Goal: Task Accomplishment & Management: Manage account settings

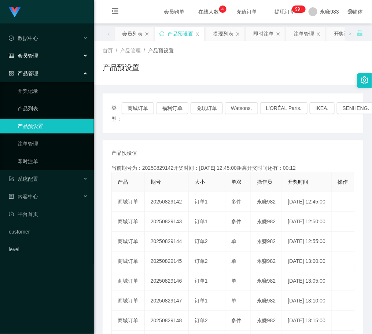
click at [29, 54] on span "会员管理" at bounding box center [23, 56] width 29 height 6
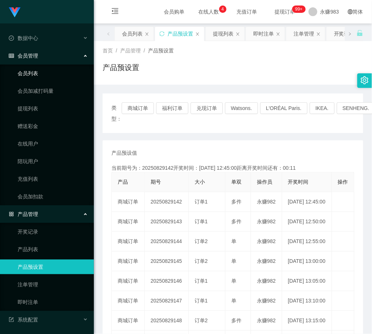
click at [37, 75] on link "会员列表" at bounding box center [53, 73] width 70 height 15
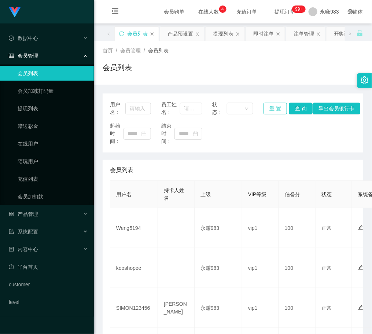
click at [269, 106] on button "重 置" at bounding box center [274, 109] width 23 height 12
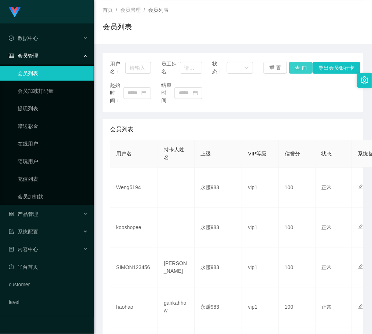
click at [292, 67] on button "查 询" at bounding box center [300, 68] width 23 height 12
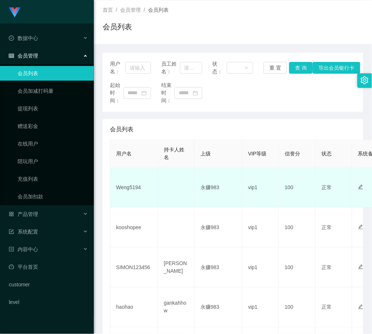
click at [134, 190] on td "Weng5194" at bounding box center [134, 187] width 48 height 40
copy td "Weng5194"
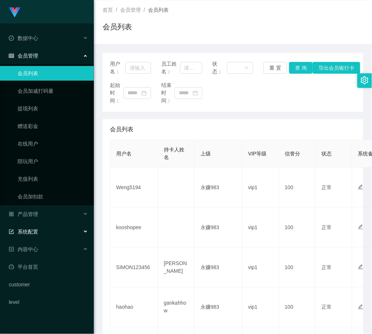
click at [33, 235] on span "系统配置" at bounding box center [23, 232] width 29 height 6
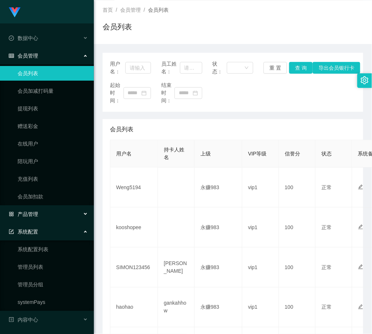
click at [35, 211] on span "产品管理" at bounding box center [23, 214] width 29 height 6
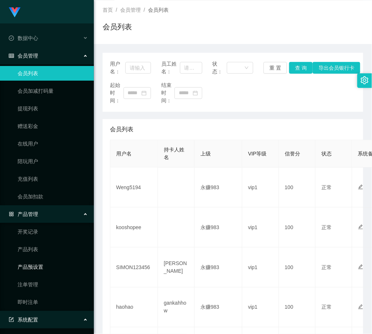
click at [37, 268] on link "产品预设置" at bounding box center [53, 266] width 70 height 15
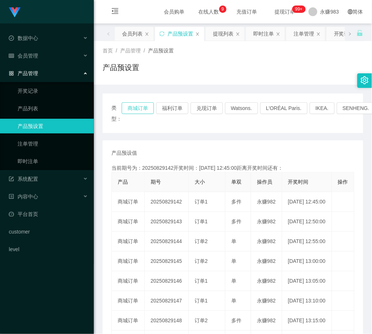
click at [145, 111] on button "商城订单" at bounding box center [138, 108] width 32 height 12
click at [134, 101] on div "类型： 商城订单 福利订单 兑现订单 Watsons. L'ORÉAL Paris. IKEA. SENHENG. COURTS." at bounding box center [233, 113] width 261 height 40
click at [42, 49] on div "会员管理" at bounding box center [47, 55] width 94 height 15
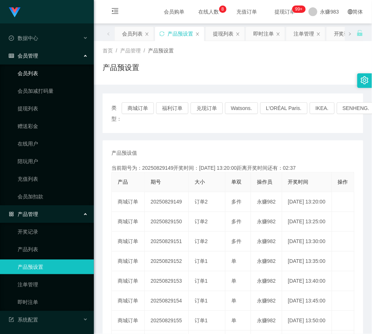
click at [38, 70] on link "会员列表" at bounding box center [53, 73] width 70 height 15
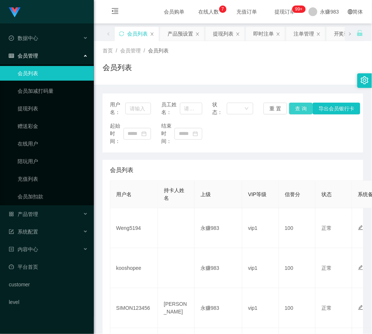
click at [302, 104] on button "查 询" at bounding box center [300, 109] width 23 height 12
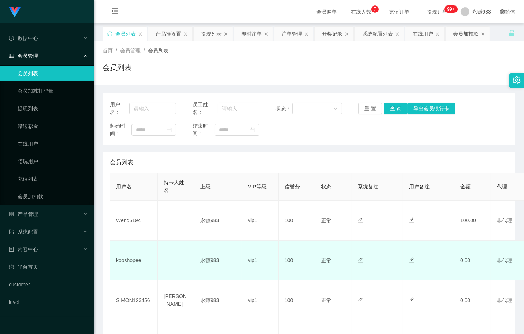
click at [126, 258] on td "kooshopee" at bounding box center [134, 260] width 48 height 40
copy td "kooshopee"
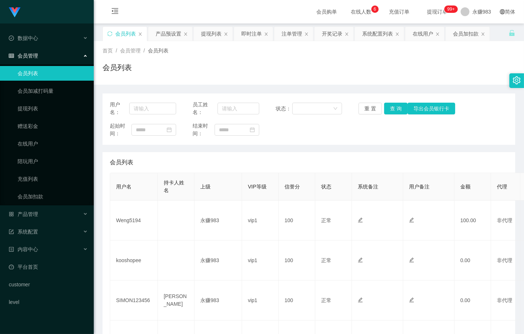
click at [372, 140] on div "用户名： 员工姓名： 状态： 重 置 查 询 导出会员银行卡 起始时间： 结束时间：" at bounding box center [309, 118] width 413 height 51
click at [372, 109] on button "查 询" at bounding box center [395, 109] width 23 height 12
click at [368, 108] on button "重 置" at bounding box center [370, 109] width 23 height 12
click at [34, 214] on span "产品管理" at bounding box center [23, 214] width 29 height 6
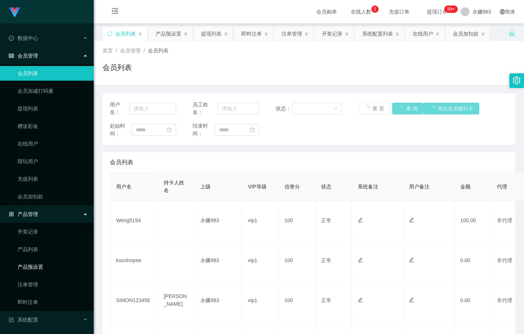
click at [35, 268] on link "产品预设置" at bounding box center [53, 266] width 70 height 15
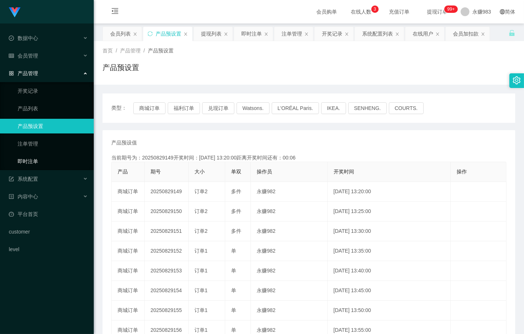
drag, startPoint x: 35, startPoint y: 162, endPoint x: 78, endPoint y: 167, distance: 43.5
click at [35, 161] on link "即时注单" at bounding box center [53, 161] width 70 height 15
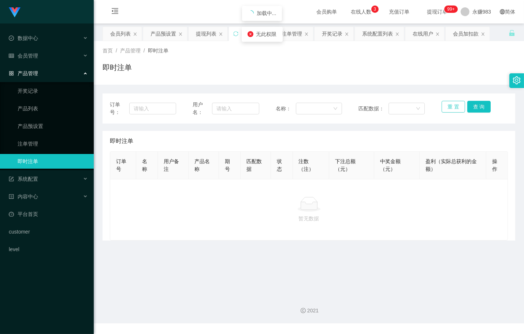
click at [372, 105] on button "重 置" at bounding box center [453, 107] width 23 height 12
click at [372, 107] on button "重 置" at bounding box center [453, 107] width 23 height 12
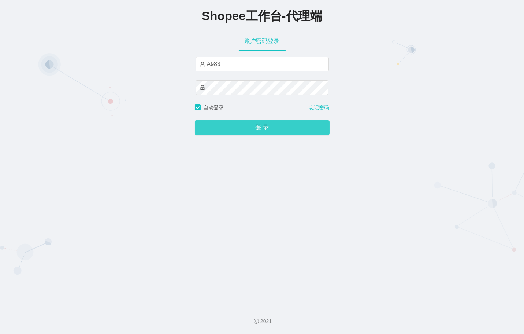
click at [242, 129] on button "登 录" at bounding box center [262, 127] width 135 height 15
click at [244, 130] on button "登 录" at bounding box center [262, 127] width 135 height 15
click at [251, 118] on div "登 录" at bounding box center [262, 122] width 135 height 23
click at [254, 128] on button "登 录" at bounding box center [262, 127] width 135 height 15
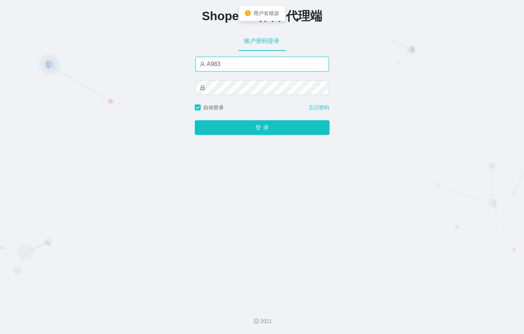
click at [230, 65] on input "A983" at bounding box center [262, 64] width 133 height 15
type input "u"
type input "永赚983"
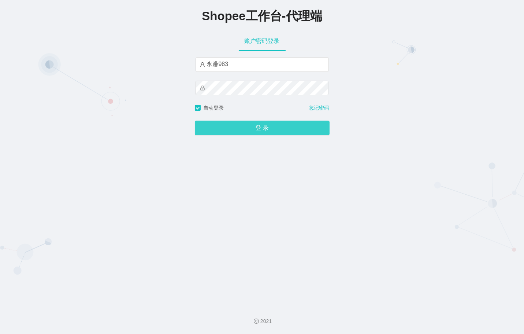
click at [252, 126] on button "登 录" at bounding box center [262, 128] width 135 height 15
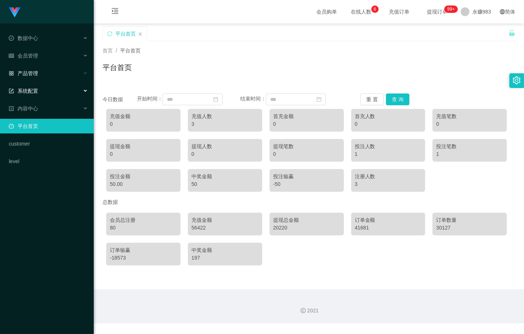
click at [37, 75] on span "产品管理" at bounding box center [23, 73] width 29 height 6
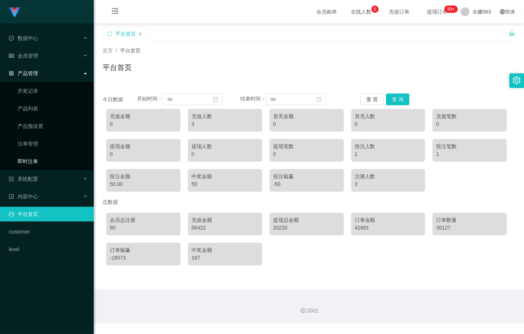
click at [30, 158] on link "即时注单" at bounding box center [53, 161] width 70 height 15
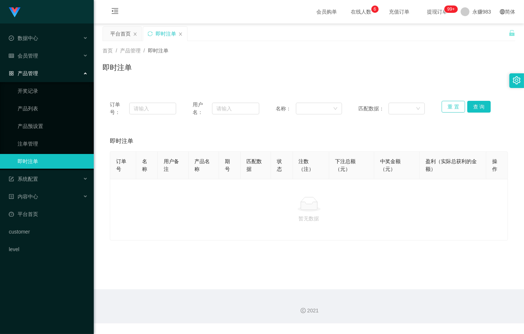
click at [455, 109] on button "重 置" at bounding box center [453, 107] width 23 height 12
click at [453, 105] on button "重 置" at bounding box center [453, 107] width 23 height 12
click at [28, 139] on link "注单管理" at bounding box center [53, 143] width 70 height 15
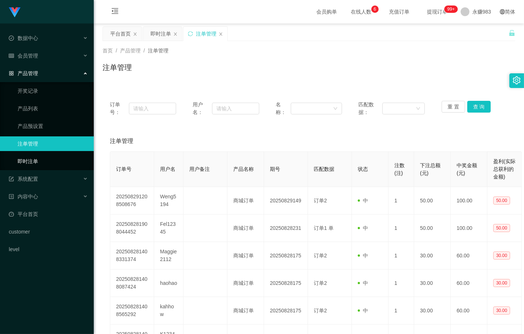
click at [48, 165] on link "即时注单" at bounding box center [53, 161] width 70 height 15
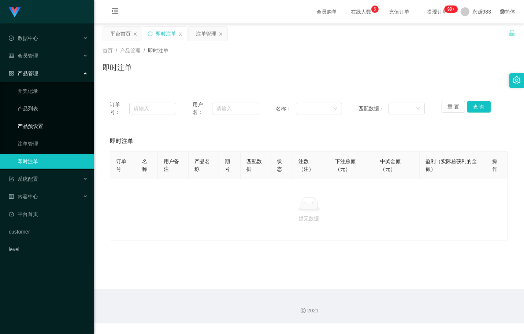
click at [29, 123] on link "产品预设置" at bounding box center [53, 126] width 70 height 15
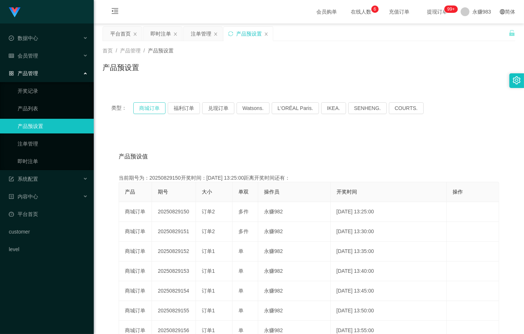
click at [145, 108] on button "商城订单" at bounding box center [149, 108] width 32 height 12
click at [40, 60] on div "会员管理" at bounding box center [47, 55] width 94 height 15
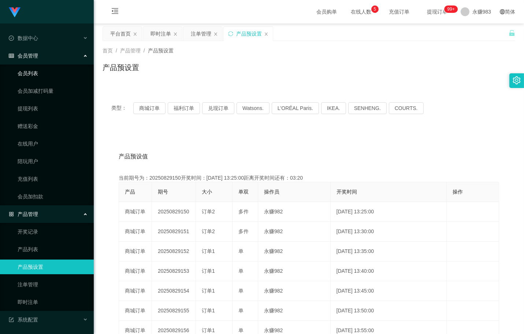
click at [34, 74] on link "会员列表" at bounding box center [53, 73] width 70 height 15
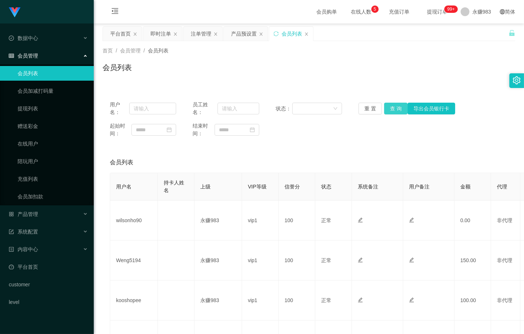
click at [394, 104] on button "查 询" at bounding box center [395, 109] width 23 height 12
click at [429, 144] on div "用户名： 员工姓名： 状态： 重 置 查 询 导出会员银行卡 起始时间： 结束时间：" at bounding box center [309, 118] width 413 height 51
click at [37, 213] on span "产品管理" at bounding box center [23, 214] width 29 height 6
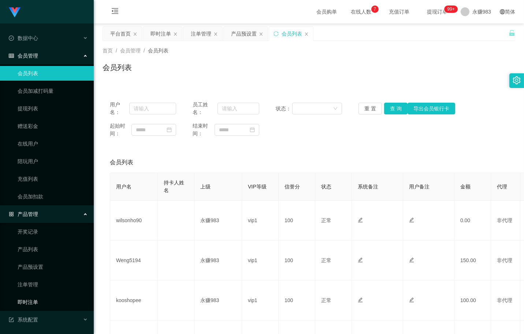
click at [51, 298] on link "即时注单" at bounding box center [53, 302] width 70 height 15
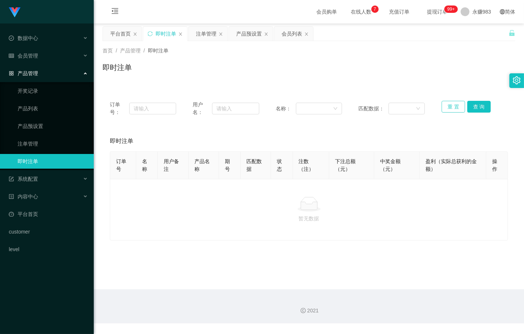
click at [444, 105] on button "重 置" at bounding box center [453, 107] width 23 height 12
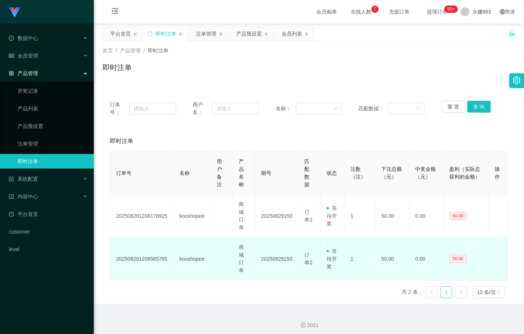
click at [153, 260] on td "202508291208565765" at bounding box center [141, 258] width 63 height 43
click at [185, 255] on td "kooshopee" at bounding box center [192, 258] width 37 height 43
copy td "kooshopee"
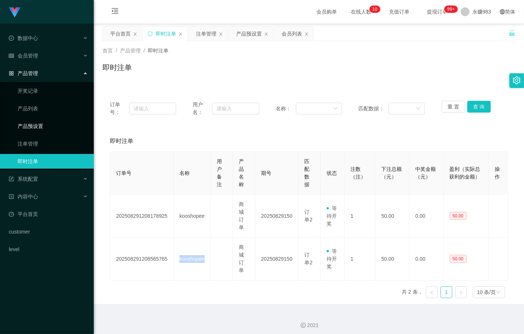
click at [29, 124] on link "产品预设置" at bounding box center [53, 126] width 70 height 15
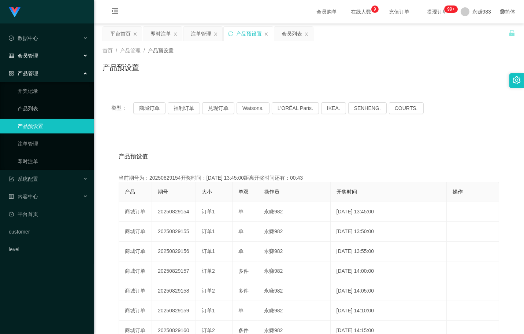
click at [35, 52] on div "会员管理" at bounding box center [47, 55] width 94 height 15
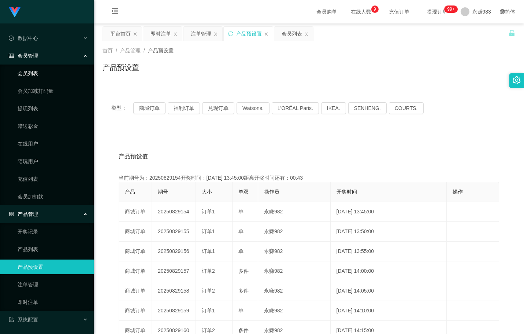
click at [36, 76] on link "会员列表" at bounding box center [53, 73] width 70 height 15
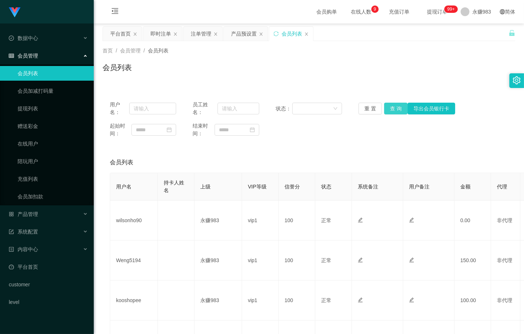
click at [384, 108] on button "查 询" at bounding box center [395, 109] width 23 height 12
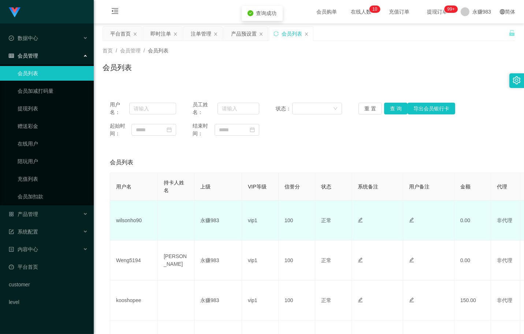
click at [129, 221] on td "wilsonho90" at bounding box center [134, 220] width 48 height 40
copy td "wilsonho90"
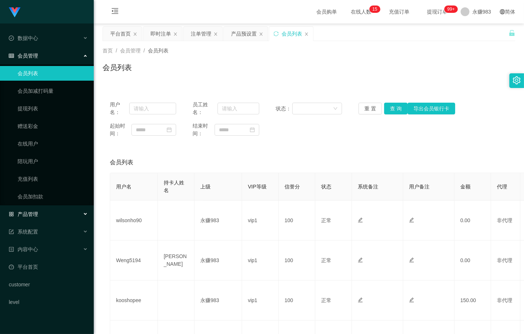
click at [38, 215] on span "产品管理" at bounding box center [23, 214] width 29 height 6
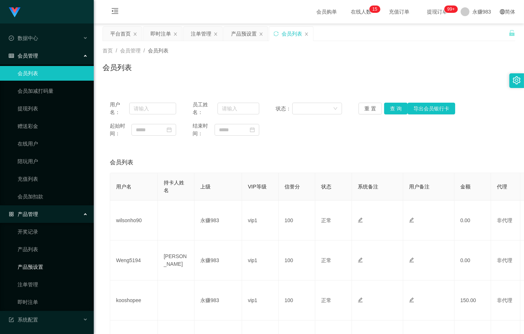
click at [36, 261] on link "产品预设置" at bounding box center [53, 266] width 70 height 15
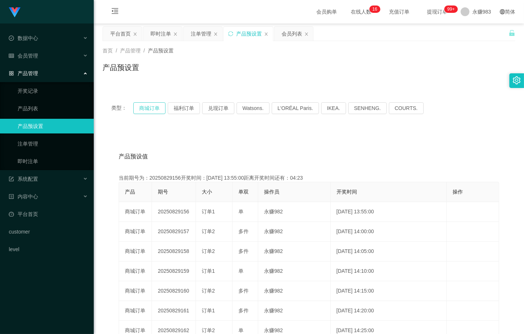
click at [163, 109] on button "商城订单" at bounding box center [149, 108] width 32 height 12
click at [158, 107] on button "商城订单" at bounding box center [149, 108] width 32 height 12
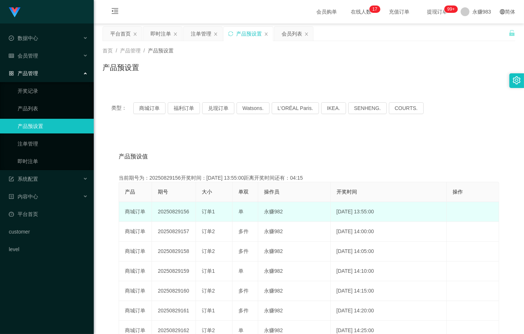
drag, startPoint x: 181, startPoint y: 210, endPoint x: 188, endPoint y: 213, distance: 8.0
click at [188, 213] on td "20250829156" at bounding box center [174, 212] width 44 height 20
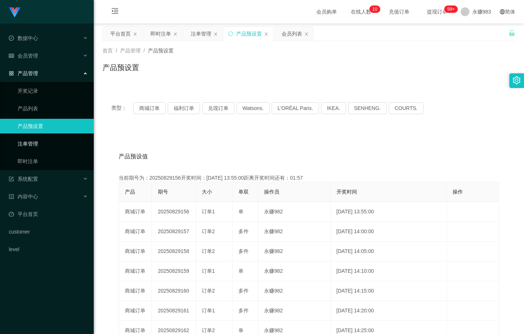
click at [42, 141] on link "注单管理" at bounding box center [53, 143] width 70 height 15
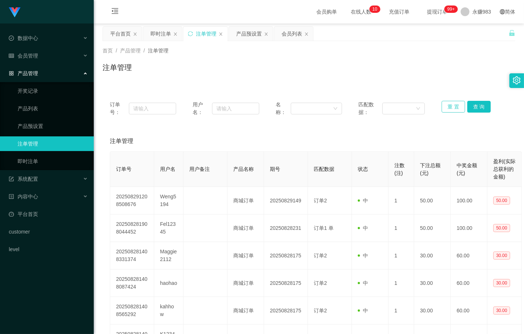
click at [453, 105] on button "重 置" at bounding box center [453, 107] width 23 height 12
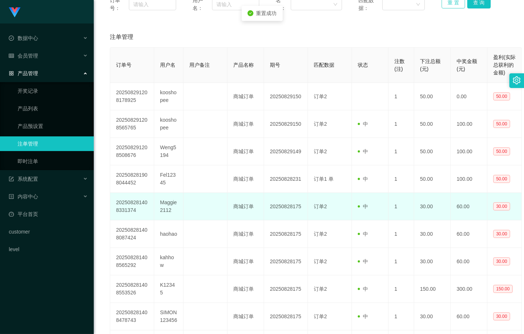
scroll to position [23, 0]
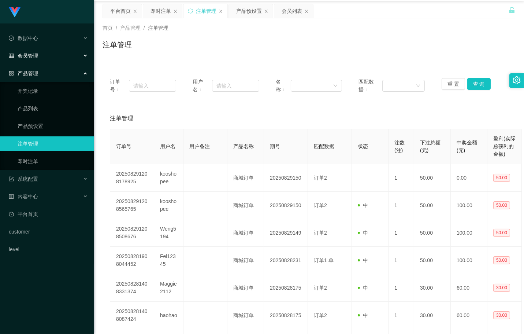
click at [33, 57] on span "会员管理" at bounding box center [23, 56] width 29 height 6
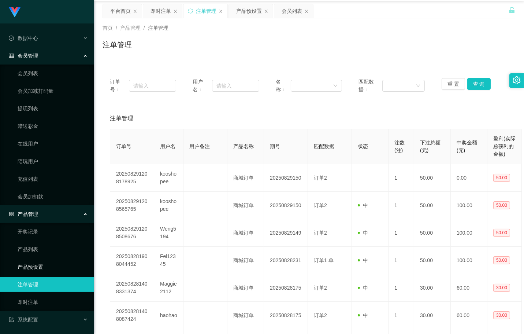
click at [21, 263] on link "产品预设置" at bounding box center [53, 266] width 70 height 15
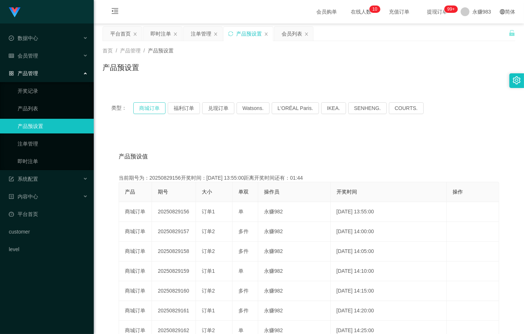
click at [156, 105] on button "商城订单" at bounding box center [149, 108] width 32 height 12
click at [158, 107] on button "商城订单" at bounding box center [149, 108] width 32 height 12
click at [31, 55] on span "会员管理" at bounding box center [23, 56] width 29 height 6
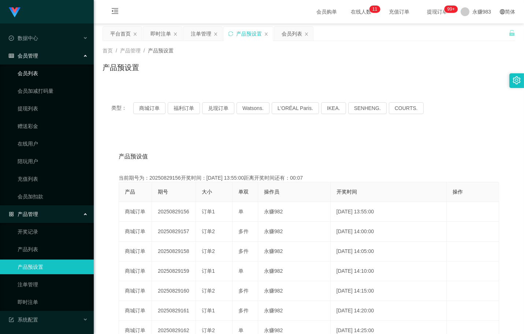
click at [23, 73] on link "会员列表" at bounding box center [53, 73] width 70 height 15
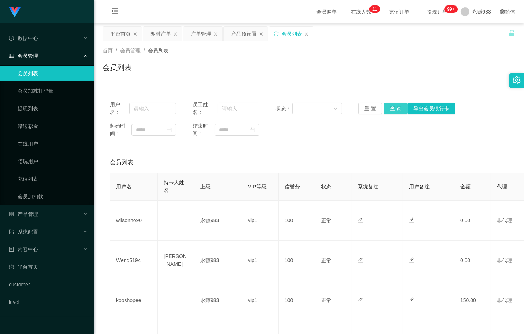
click at [397, 112] on button "查 询" at bounding box center [395, 109] width 23 height 12
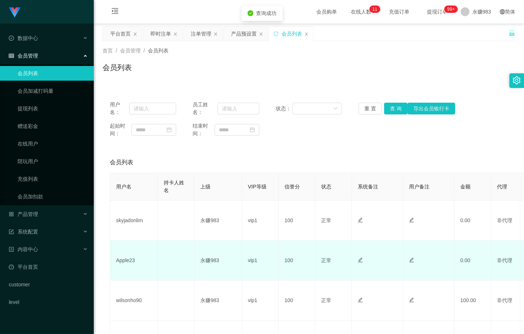
click at [129, 255] on td "Apple23" at bounding box center [134, 260] width 48 height 40
copy td "Apple23"
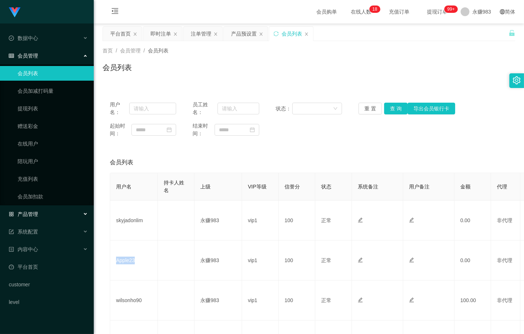
click at [34, 217] on span "产品管理" at bounding box center [23, 214] width 29 height 6
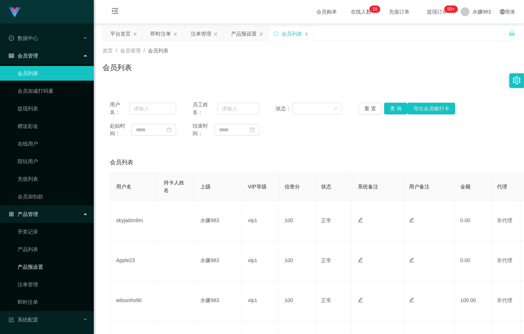
click at [43, 264] on link "产品预设置" at bounding box center [53, 266] width 70 height 15
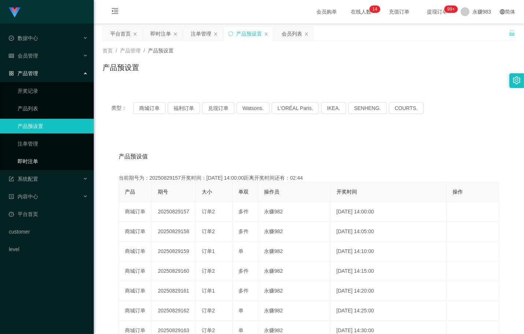
click at [31, 157] on link "即时注单" at bounding box center [53, 161] width 70 height 15
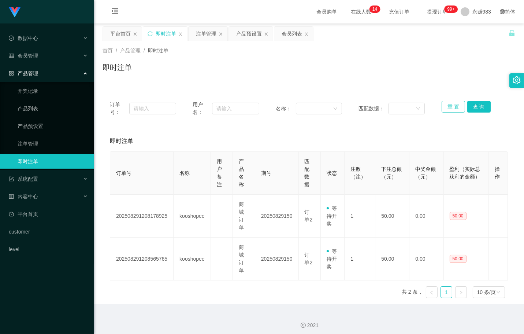
click at [450, 110] on button "重 置" at bounding box center [453, 107] width 23 height 12
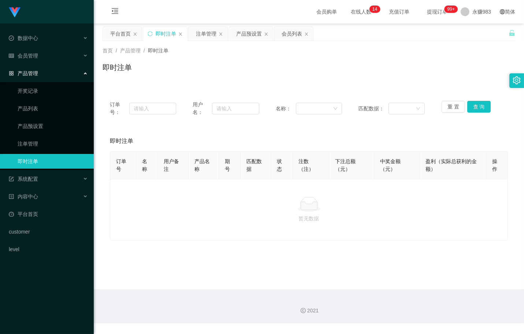
click at [15, 152] on ul "开奖记录 产品列表 产品预设置 注单管理 即时注单" at bounding box center [47, 126] width 94 height 88
click at [18, 147] on link "注单管理" at bounding box center [53, 143] width 70 height 15
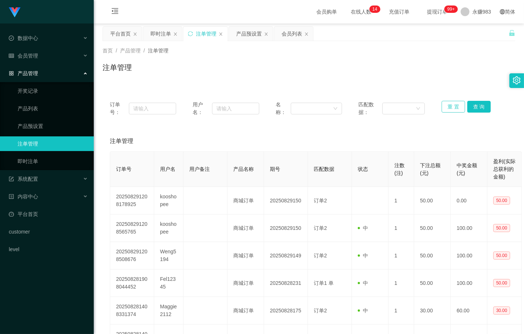
click at [450, 106] on button "重 置" at bounding box center [453, 107] width 23 height 12
click at [31, 159] on link "即时注单" at bounding box center [53, 161] width 70 height 15
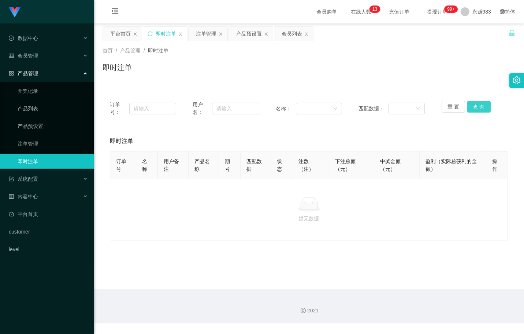
click at [474, 107] on button "查 询" at bounding box center [479, 107] width 23 height 12
click at [41, 147] on link "注单管理" at bounding box center [53, 143] width 70 height 15
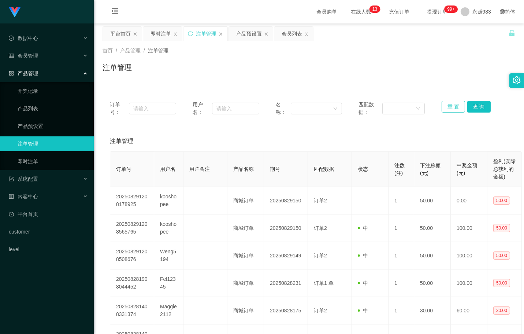
click at [456, 105] on button "重 置" at bounding box center [453, 107] width 23 height 12
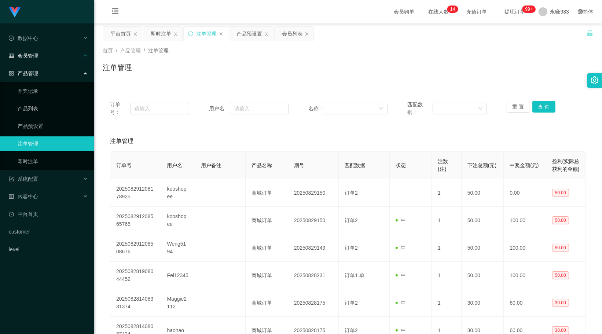
click at [26, 57] on span "会员管理" at bounding box center [23, 56] width 29 height 6
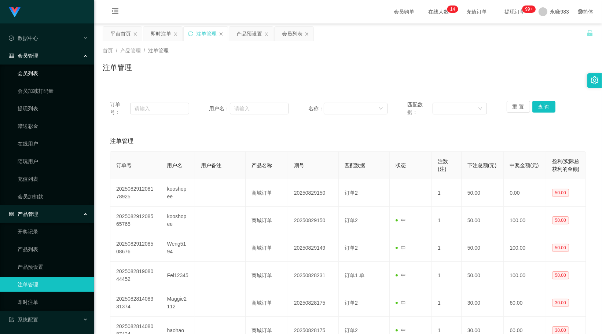
click at [32, 72] on link "会员列表" at bounding box center [53, 73] width 70 height 15
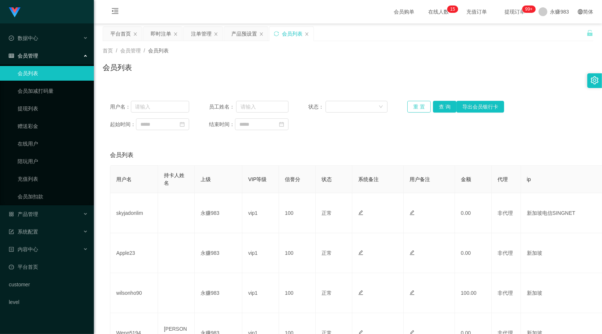
click at [422, 107] on button "重 置" at bounding box center [418, 107] width 23 height 12
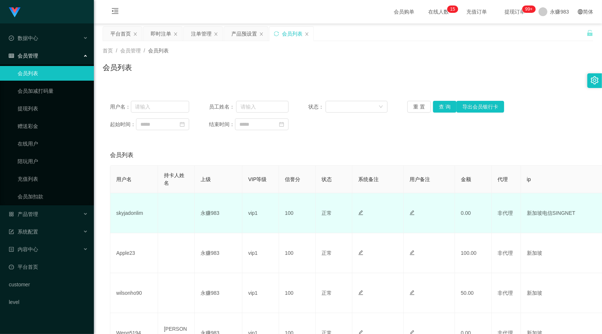
click at [138, 217] on td "skyjadonlim" at bounding box center [134, 213] width 48 height 40
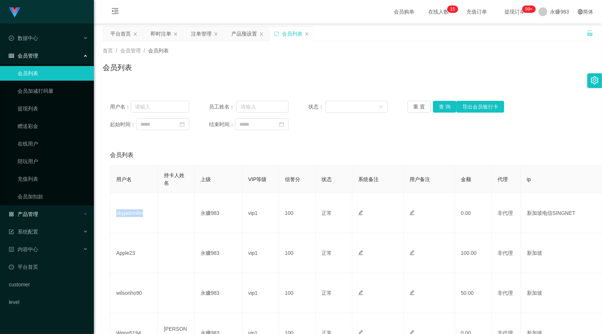
copy td "skyjadonlim"
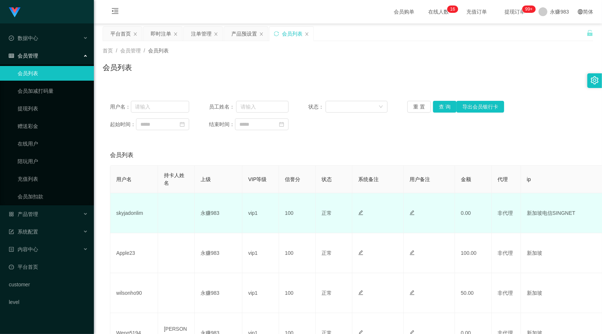
click at [161, 220] on td at bounding box center [176, 213] width 37 height 40
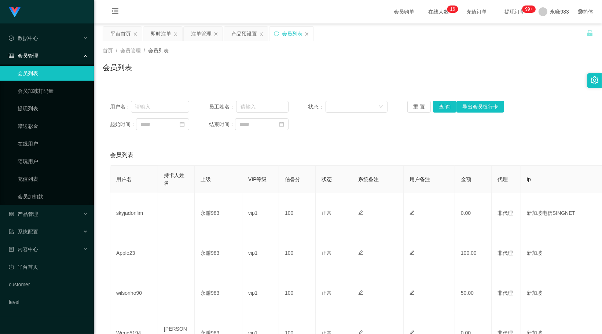
click at [41, 55] on div "会员管理" at bounding box center [47, 55] width 94 height 15
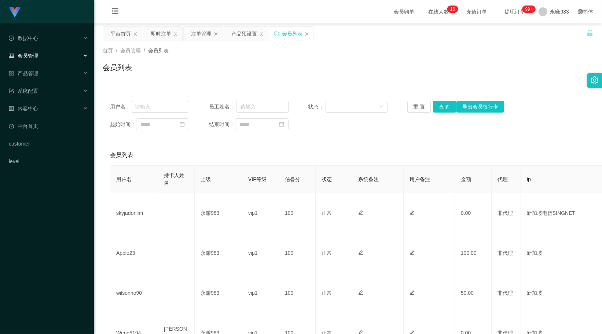
click at [41, 55] on div "会员管理" at bounding box center [47, 55] width 94 height 15
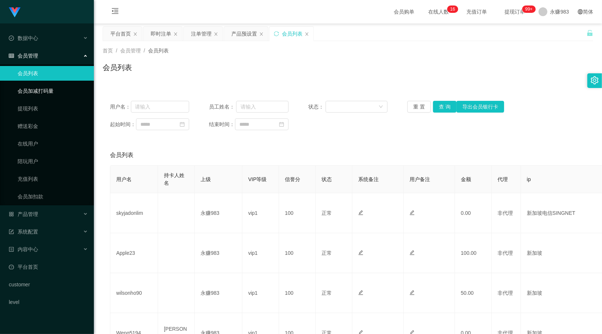
click at [34, 86] on link "会员加减打码量" at bounding box center [53, 91] width 70 height 15
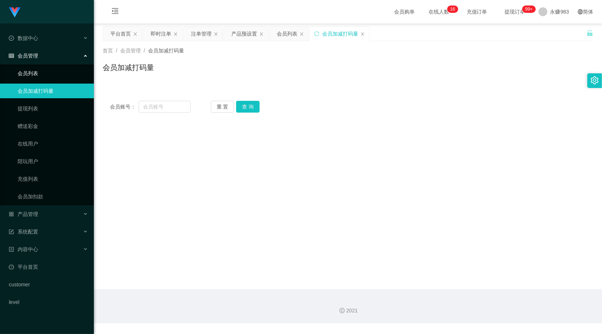
click at [31, 73] on link "会员列表" at bounding box center [53, 73] width 70 height 15
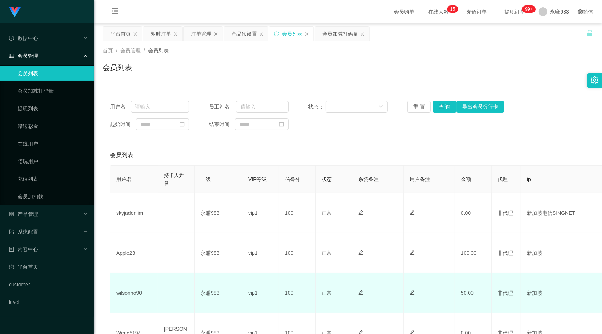
scroll to position [41, 0]
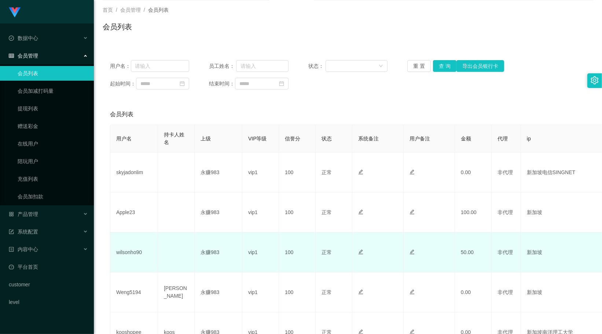
click at [130, 256] on td "wilsonho90" at bounding box center [134, 252] width 48 height 40
copy td "wilsonho90"
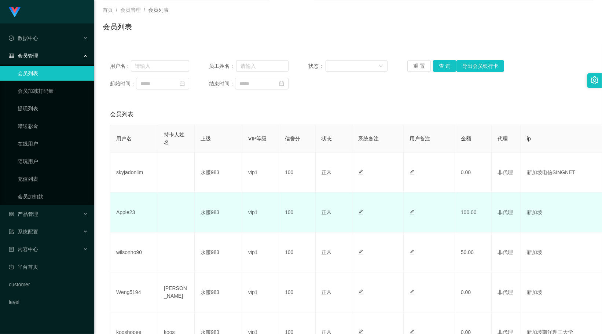
click at [177, 209] on td at bounding box center [176, 212] width 37 height 40
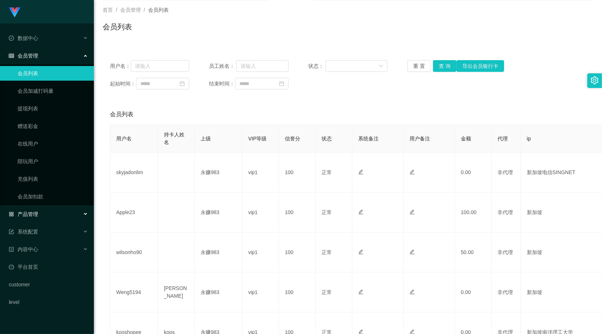
click at [40, 218] on div "产品管理" at bounding box center [47, 214] width 94 height 15
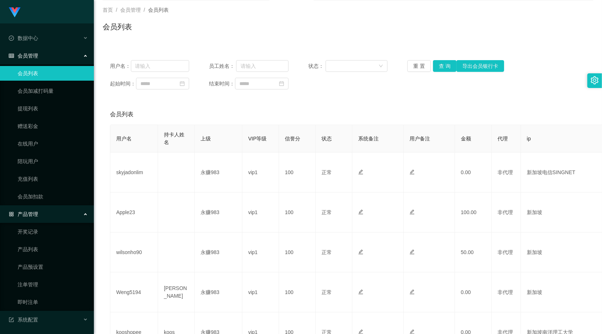
scroll to position [70, 0]
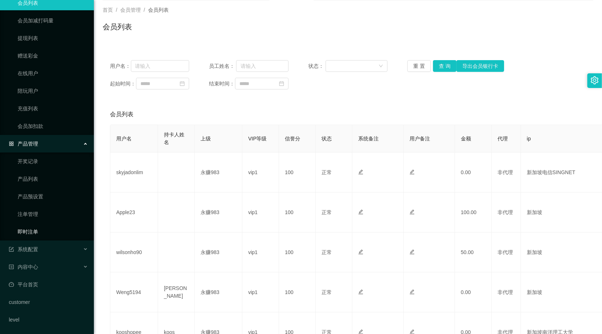
click at [42, 231] on link "即时注单" at bounding box center [53, 231] width 70 height 15
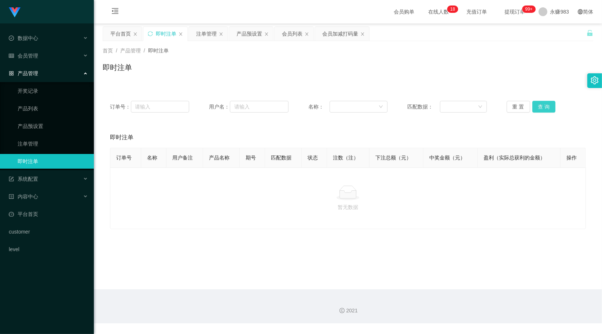
click at [524, 103] on button "查 询" at bounding box center [543, 107] width 23 height 12
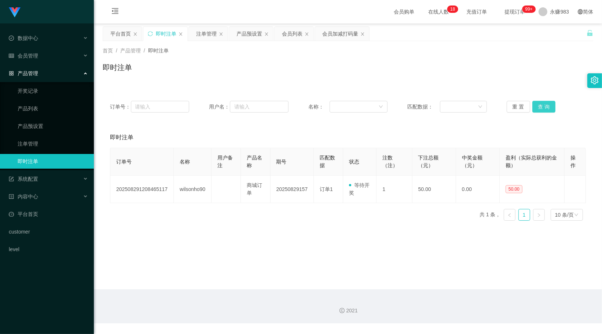
click at [524, 107] on button "查 询" at bounding box center [543, 107] width 23 height 12
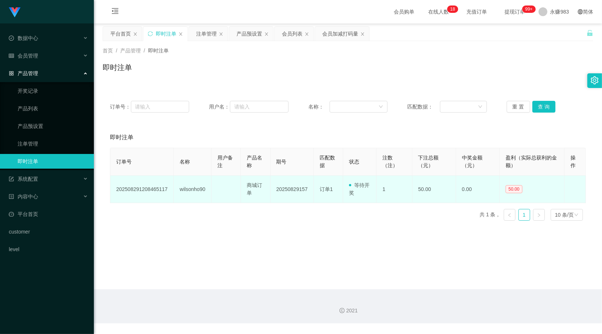
drag, startPoint x: 193, startPoint y: 194, endPoint x: 191, endPoint y: 189, distance: 5.4
click at [193, 193] on td "wilsonho90" at bounding box center [193, 189] width 38 height 27
click at [191, 189] on td "wilsonho90" at bounding box center [193, 189] width 38 height 27
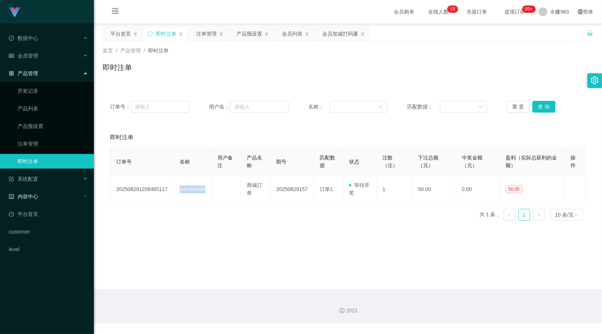
copy td "wilsonho90"
click at [38, 143] on link "注单管理" at bounding box center [53, 143] width 70 height 15
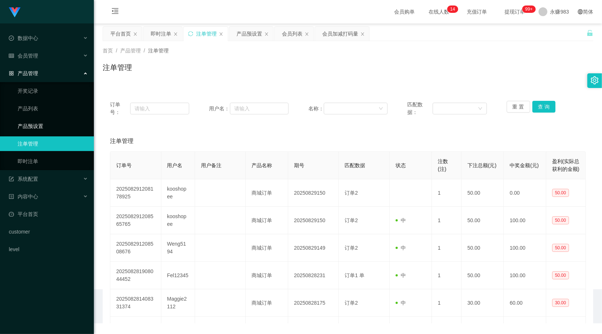
click at [40, 128] on link "产品预设置" at bounding box center [53, 126] width 70 height 15
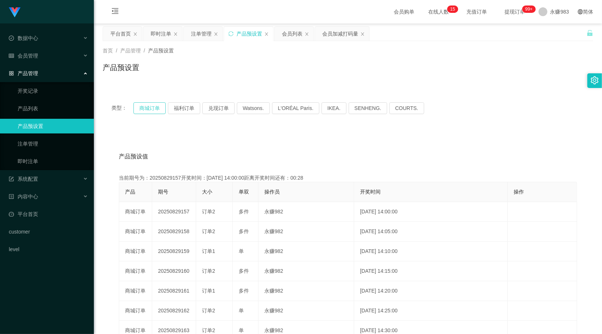
click at [148, 104] on button "商城订单" at bounding box center [149, 108] width 32 height 12
drag, startPoint x: 58, startPoint y: 305, endPoint x: 57, endPoint y: 287, distance: 18.0
click at [58, 305] on div "Shopee工作台代理端 数据中心 会员管理 会员列表 会员加减打码量 提现列表 赠送彩金 在线用户 陪玩用户 充值列表 会员加扣款 产品管理 开奖记录 产品…" at bounding box center [47, 167] width 94 height 334
click at [36, 55] on span "会员管理" at bounding box center [23, 56] width 29 height 6
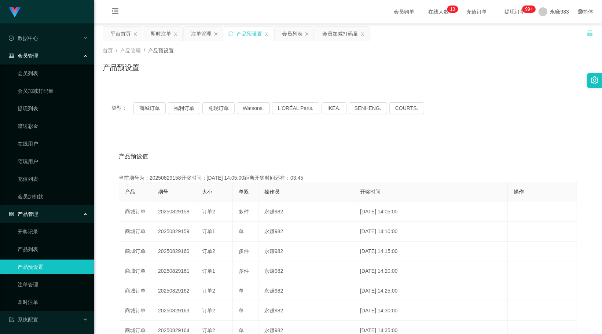
click at [157, 152] on div "产品预设值 添加期号" at bounding box center [348, 156] width 458 height 21
click at [46, 71] on link "会员列表" at bounding box center [53, 73] width 70 height 15
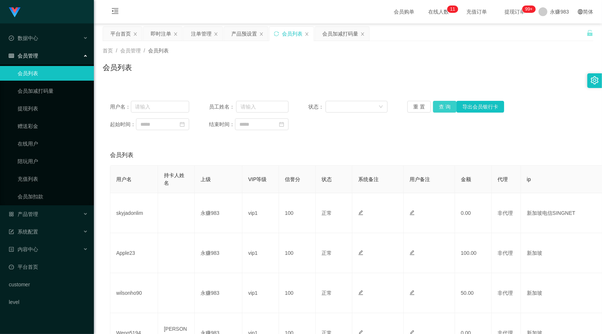
click at [438, 107] on button "查 询" at bounding box center [444, 107] width 23 height 12
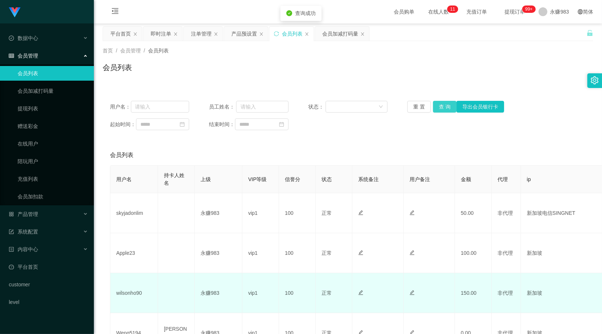
scroll to position [81, 0]
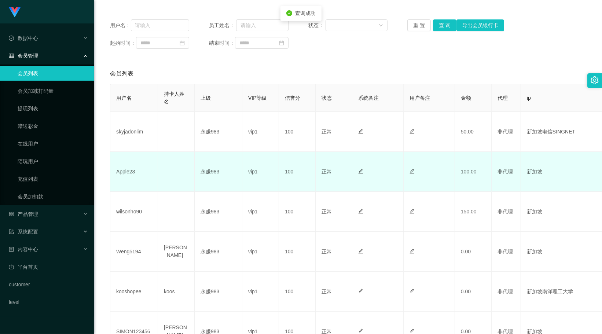
click at [129, 171] on td "Apple23" at bounding box center [134, 172] width 48 height 40
copy td "Apple23"
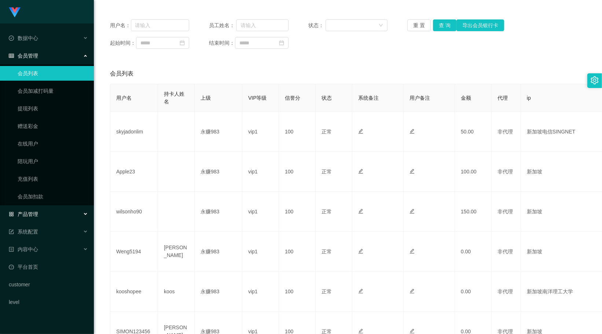
click at [36, 211] on span "产品管理" at bounding box center [23, 214] width 29 height 6
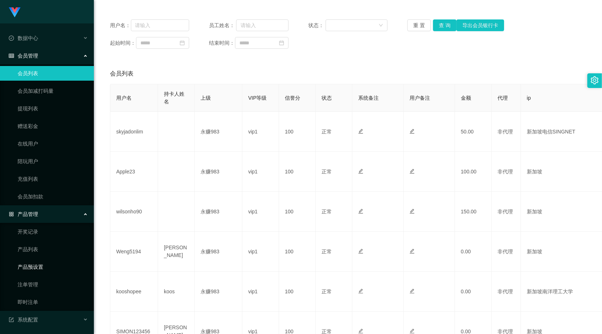
click at [37, 268] on link "产品预设置" at bounding box center [53, 266] width 70 height 15
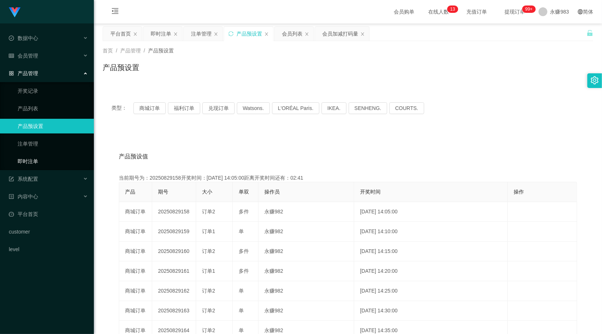
click at [30, 162] on link "即时注单" at bounding box center [53, 161] width 70 height 15
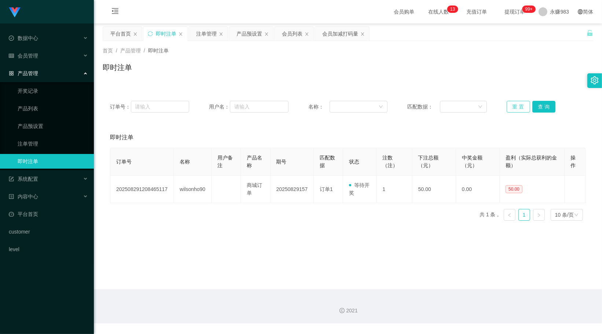
click at [519, 107] on button "重 置" at bounding box center [517, 107] width 23 height 12
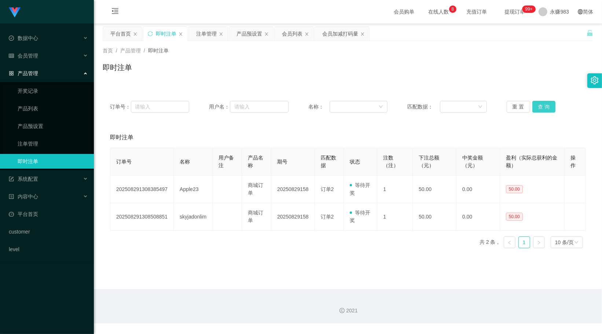
click at [524, 109] on button "查 询" at bounding box center [543, 107] width 23 height 12
click at [524, 105] on button "查 询" at bounding box center [543, 107] width 23 height 12
click at [34, 125] on link "产品预设置" at bounding box center [53, 126] width 70 height 15
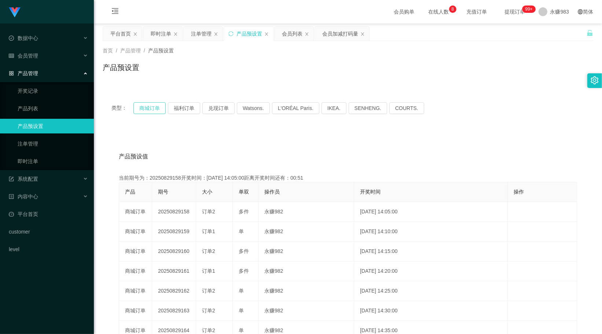
drag, startPoint x: 134, startPoint y: 104, endPoint x: 155, endPoint y: 106, distance: 21.4
click at [134, 104] on button "商城订单" at bounding box center [149, 108] width 32 height 12
click at [144, 107] on button "商城订单" at bounding box center [149, 108] width 32 height 12
click at [151, 152] on div "产品预设值 添加期号" at bounding box center [348, 156] width 458 height 21
click at [29, 52] on div "会员管理" at bounding box center [47, 55] width 94 height 15
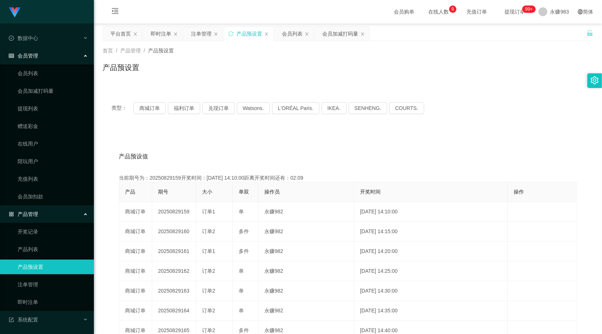
click at [32, 53] on span "会员管理" at bounding box center [23, 56] width 29 height 6
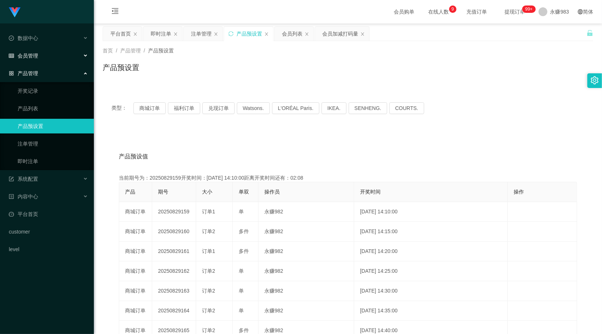
click at [33, 56] on span "会员管理" at bounding box center [23, 56] width 29 height 6
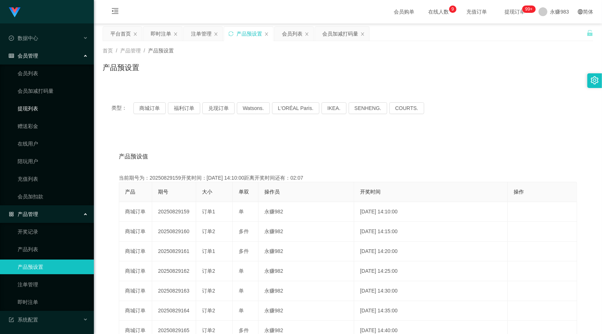
click at [32, 106] on link "提现列表" at bounding box center [53, 108] width 70 height 15
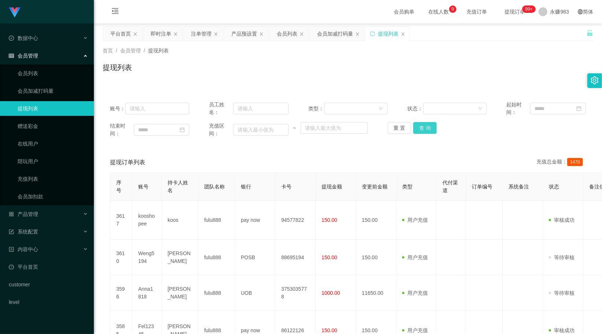
click at [425, 124] on button "查 询" at bounding box center [424, 128] width 23 height 12
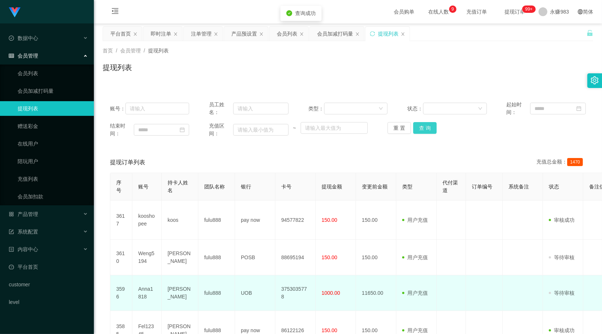
scroll to position [41, 0]
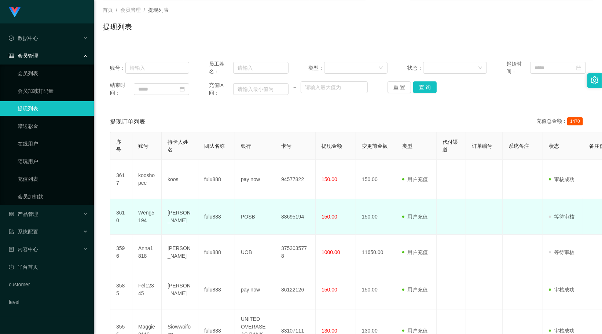
click at [145, 218] on td "Weng5194" at bounding box center [146, 217] width 29 height 36
copy td "Weng5194"
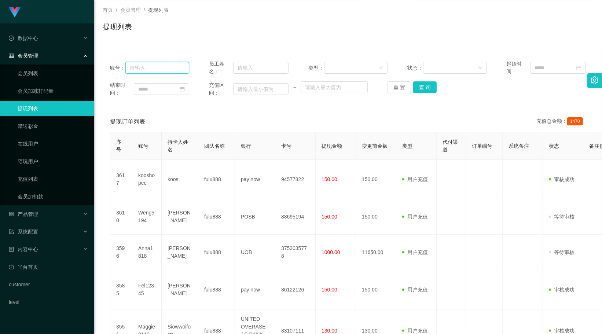
click at [148, 67] on input "text" at bounding box center [157, 68] width 64 height 12
paste input "skyjadonlim"
type input "skyjadonlim"
click at [427, 87] on button "查 询" at bounding box center [424, 87] width 23 height 12
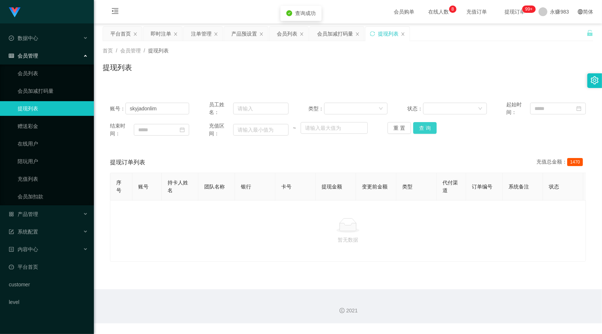
scroll to position [0, 0]
drag, startPoint x: 33, startPoint y: 77, endPoint x: 50, endPoint y: 79, distance: 17.4
click at [32, 77] on link "会员列表" at bounding box center [53, 73] width 70 height 15
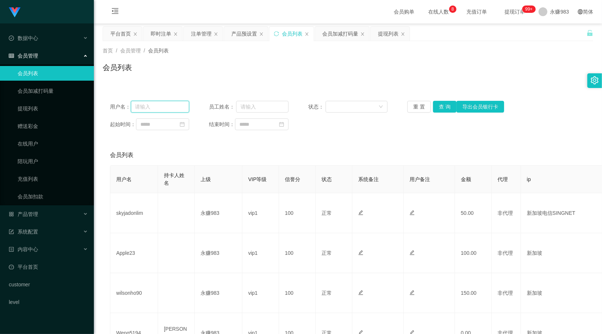
click at [173, 105] on input "text" at bounding box center [160, 107] width 59 height 12
paste input "skyjadonlim"
type input "skyjadonlim"
click at [438, 104] on button "查 询" at bounding box center [444, 107] width 23 height 12
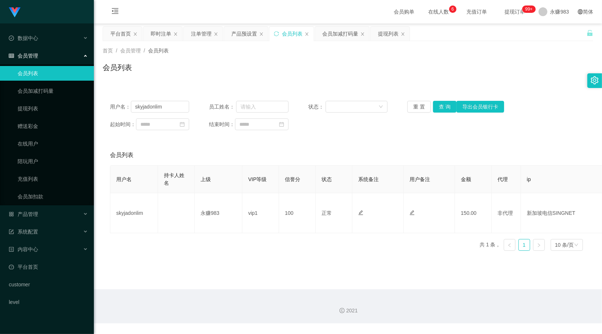
drag, startPoint x: 184, startPoint y: 281, endPoint x: 74, endPoint y: 188, distance: 143.5
click at [184, 281] on main "关闭左侧 关闭右侧 关闭其它 刷新页面 平台首页 即时注单 注单管理 产品预设置 会员列表 会员加减打码量 提现列表 首页 / 会员管理 / 会员列表 / 会…" at bounding box center [348, 156] width 508 height 266
click at [26, 108] on link "提现列表" at bounding box center [53, 108] width 70 height 15
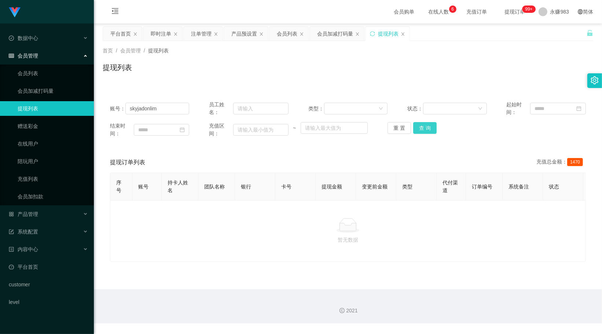
click at [417, 129] on button "查 询" at bounding box center [424, 128] width 23 height 12
click at [398, 128] on button "重 置" at bounding box center [398, 128] width 23 height 12
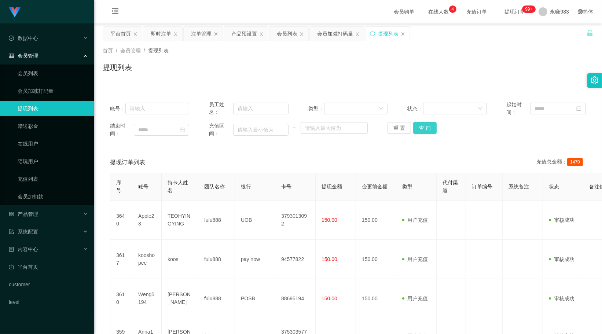
click at [425, 123] on button "查 询" at bounding box center [424, 128] width 23 height 12
drag, startPoint x: 174, startPoint y: 163, endPoint x: 178, endPoint y: 163, distance: 4.0
click at [174, 163] on div "提现订单列表 充值总金额： 1470" at bounding box center [348, 162] width 476 height 21
click at [34, 78] on link "会员列表" at bounding box center [53, 73] width 70 height 15
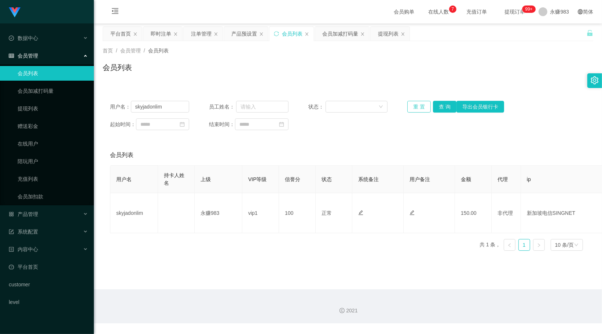
click at [420, 105] on button "重 置" at bounding box center [418, 107] width 23 height 12
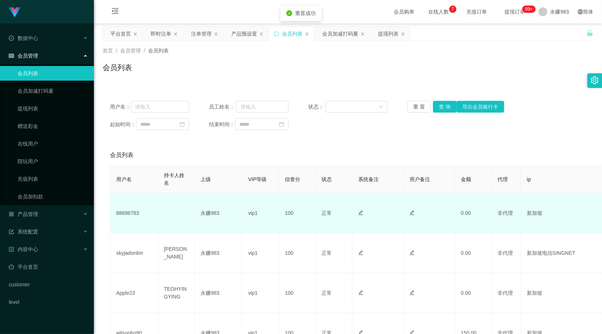
click at [126, 222] on td "88698783" at bounding box center [134, 213] width 48 height 40
copy td "88698783"
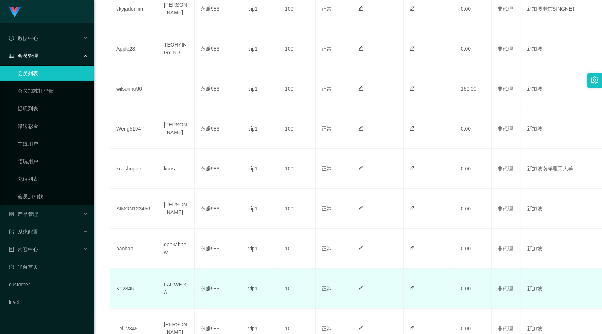
scroll to position [320, 0]
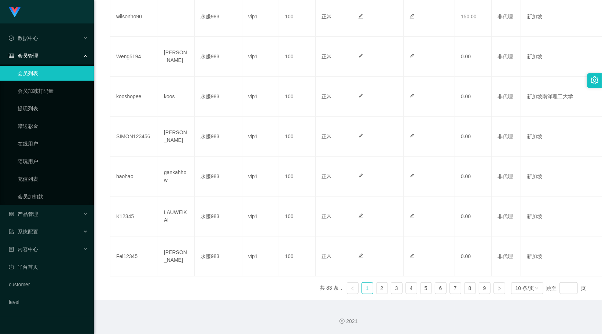
click at [169, 305] on div "2021" at bounding box center [348, 317] width 508 height 34
click at [45, 214] on div "产品管理" at bounding box center [47, 214] width 94 height 15
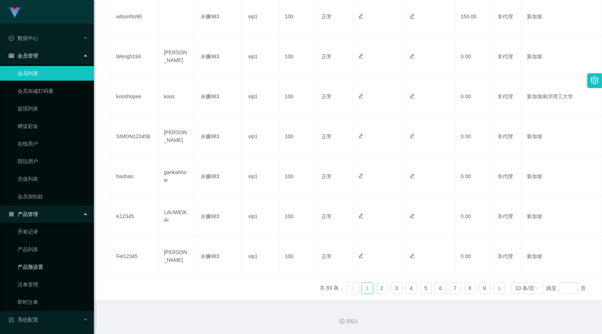
click at [35, 266] on link "产品预设置" at bounding box center [53, 266] width 70 height 15
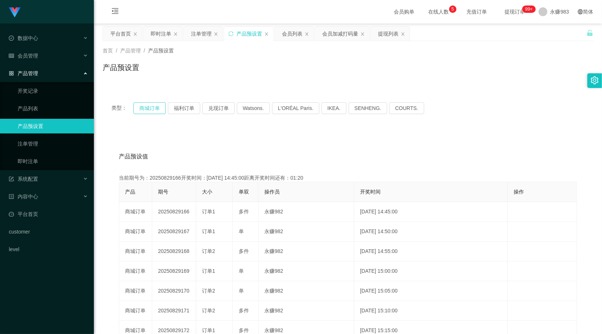
click at [153, 108] on button "商城订单" at bounding box center [149, 108] width 32 height 12
drag, startPoint x: 69, startPoint y: 221, endPoint x: 69, endPoint y: 207, distance: 13.2
click at [69, 221] on link "平台首页" at bounding box center [48, 214] width 79 height 15
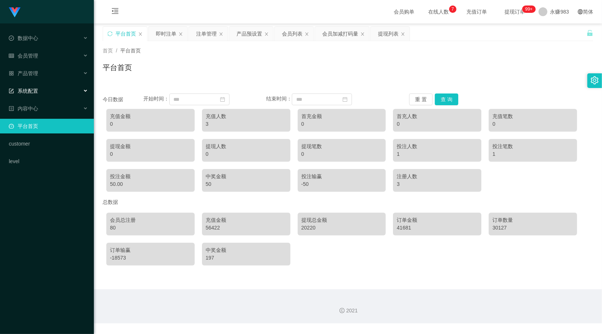
drag, startPoint x: 32, startPoint y: 89, endPoint x: 36, endPoint y: 106, distance: 17.3
click at [32, 88] on span "系统配置" at bounding box center [23, 91] width 29 height 6
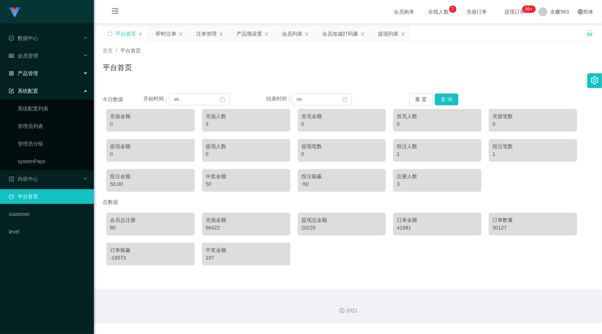
click at [32, 66] on div "产品管理" at bounding box center [47, 73] width 94 height 15
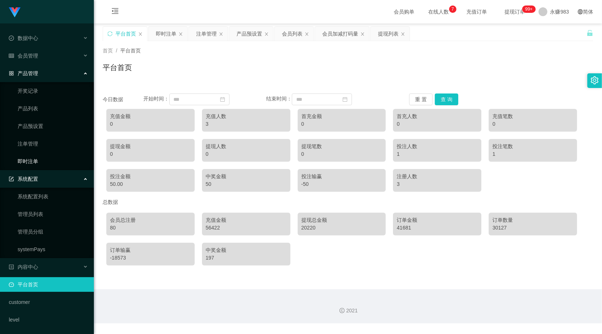
click at [37, 167] on link "即时注单" at bounding box center [53, 161] width 70 height 15
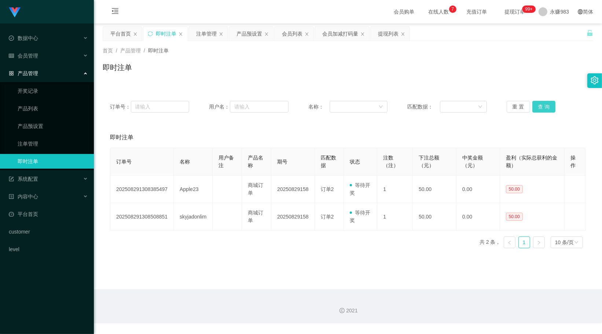
click at [524, 108] on button "查 询" at bounding box center [543, 107] width 23 height 12
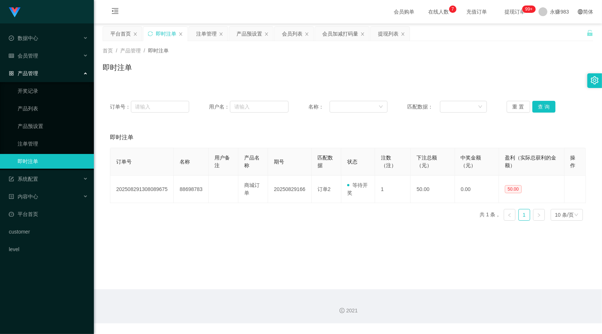
drag, startPoint x: 266, startPoint y: 288, endPoint x: 242, endPoint y: 284, distance: 24.0
click at [264, 287] on main "关闭左侧 关闭右侧 关闭其它 刷新页面 平台首页 即时注单 注单管理 产品预设置 会员列表 会员加减打码量 提现列表 首页 / 产品管理 / 即时注单 / 即…" at bounding box center [348, 156] width 508 height 266
click at [36, 125] on link "产品预设置" at bounding box center [53, 126] width 70 height 15
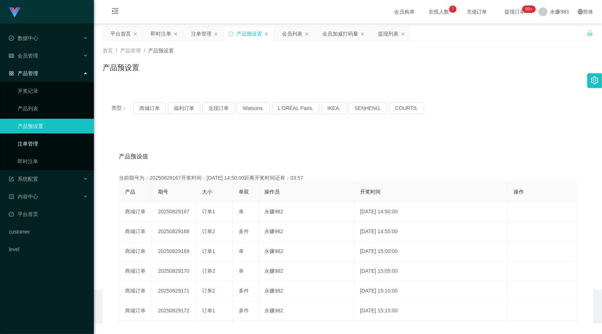
click at [36, 141] on link "注单管理" at bounding box center [53, 143] width 70 height 15
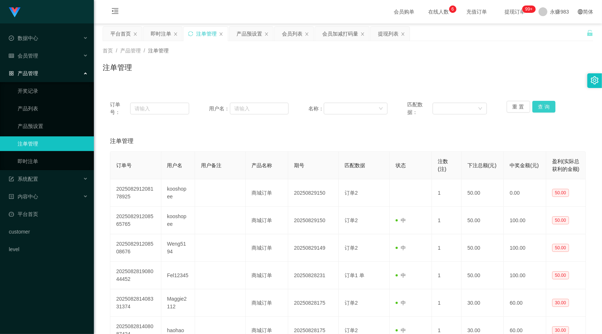
click at [524, 106] on button "查 询" at bounding box center [543, 107] width 23 height 12
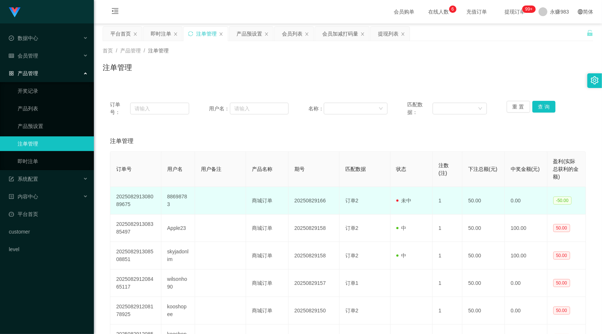
click at [170, 199] on td "88698783" at bounding box center [178, 200] width 34 height 27
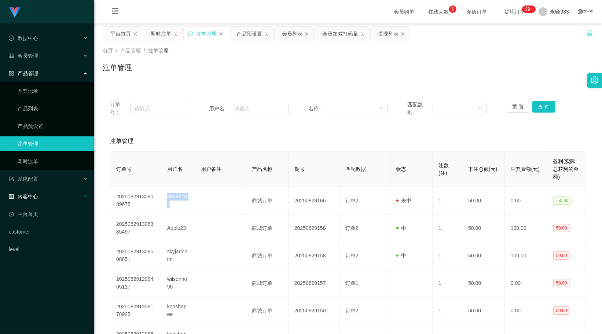
copy td "88698783"
click at [162, 106] on input "text" at bounding box center [159, 109] width 59 height 12
paste input "wilsonho90"
type input "wilsonho90"
click at [524, 107] on button "查 询" at bounding box center [543, 107] width 23 height 12
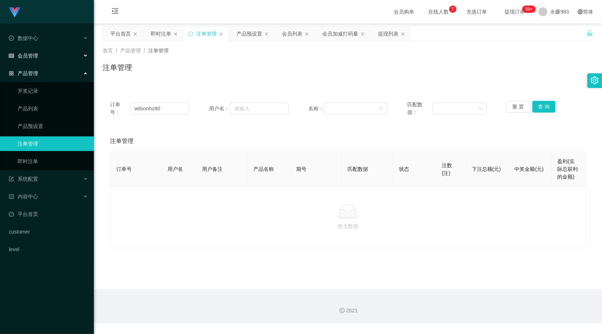
click at [34, 50] on div "会员管理" at bounding box center [47, 55] width 94 height 15
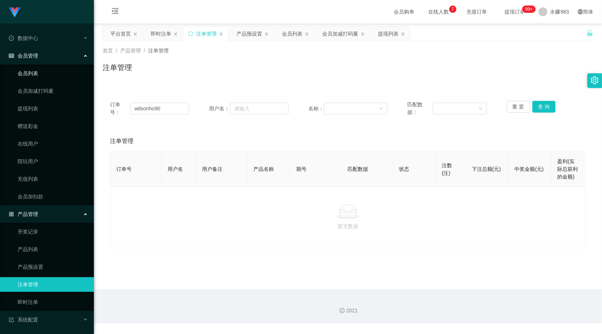
click at [34, 75] on link "会员列表" at bounding box center [53, 73] width 70 height 15
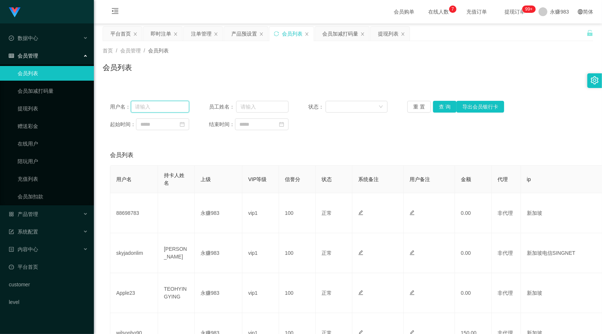
click at [168, 107] on input "text" at bounding box center [160, 107] width 59 height 12
paste input "wilsonho90"
type input "wilsonho90"
click at [443, 107] on button "查 询" at bounding box center [444, 107] width 23 height 12
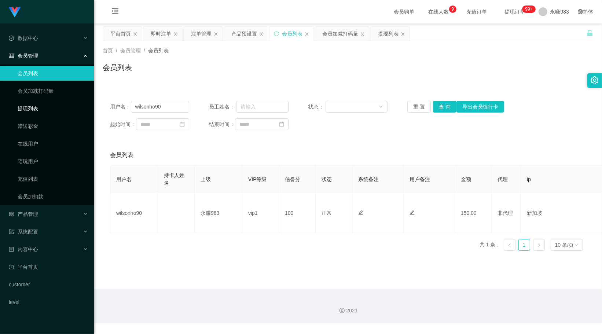
click at [32, 110] on link "提现列表" at bounding box center [53, 108] width 70 height 15
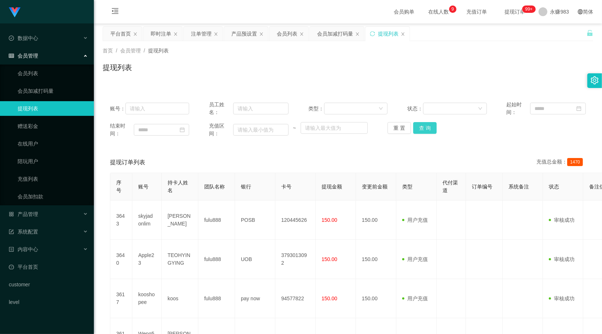
click at [420, 130] on button "查 询" at bounding box center [424, 128] width 23 height 12
click at [37, 54] on span "会员管理" at bounding box center [23, 56] width 29 height 6
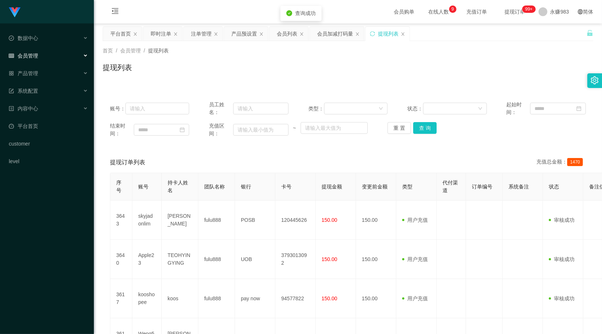
click at [37, 54] on span "会员管理" at bounding box center [23, 56] width 29 height 6
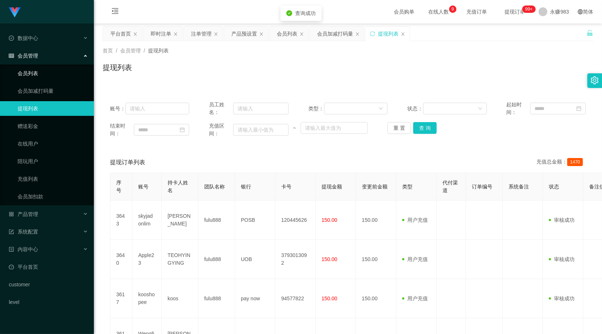
click at [34, 73] on link "会员列表" at bounding box center [53, 73] width 70 height 15
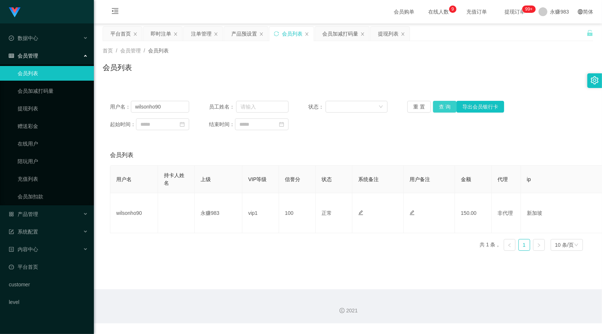
click at [447, 108] on button "查 询" at bounding box center [444, 107] width 23 height 12
click at [413, 106] on button "重 置" at bounding box center [418, 107] width 23 height 12
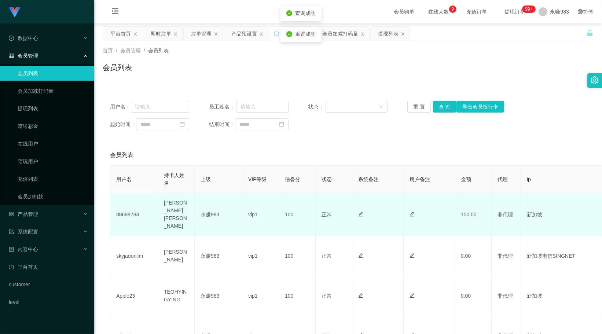
click at [126, 216] on td "88698783" at bounding box center [134, 214] width 48 height 43
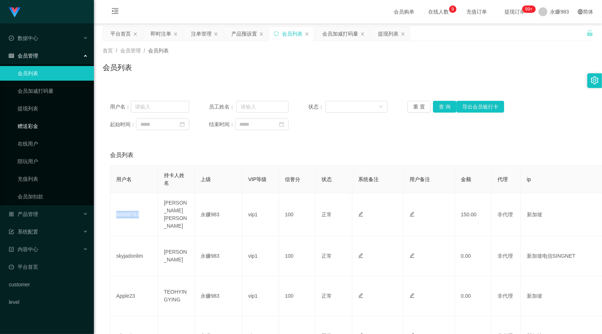
click at [34, 123] on link "赠送彩金" at bounding box center [53, 126] width 70 height 15
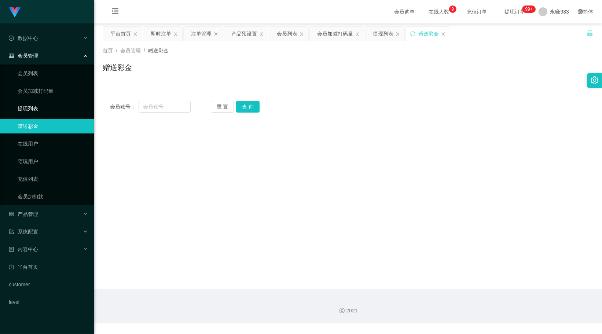
click at [41, 108] on link "提现列表" at bounding box center [53, 108] width 70 height 15
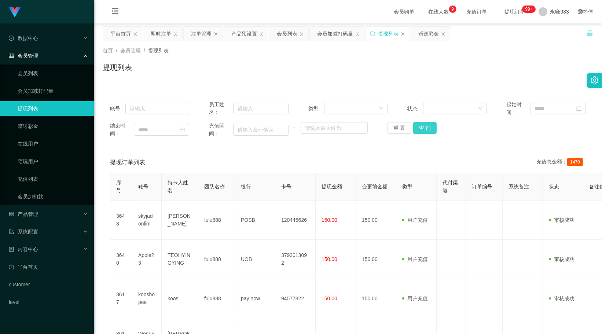
click at [417, 127] on button "查 询" at bounding box center [424, 128] width 23 height 12
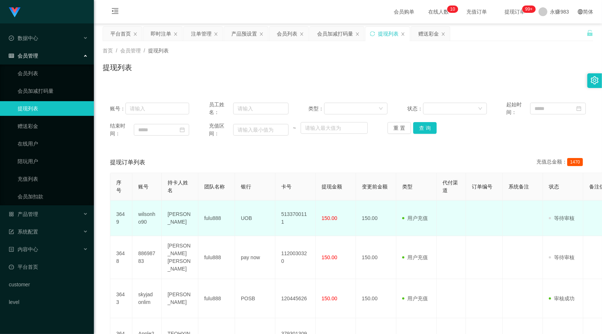
click at [147, 216] on td "wilsonho90" at bounding box center [146, 218] width 29 height 36
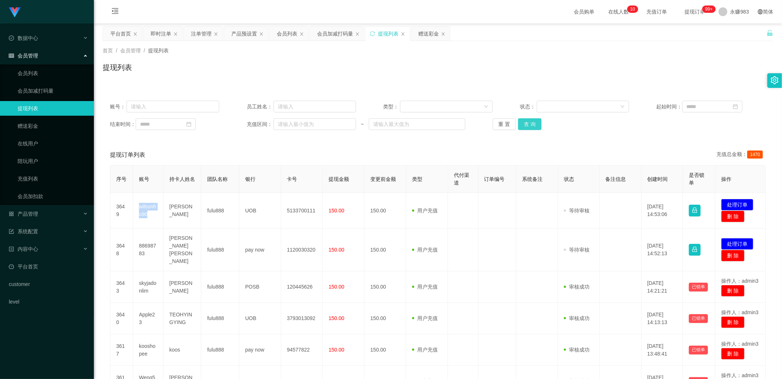
click at [524, 125] on button "查 询" at bounding box center [529, 124] width 23 height 12
click at [501, 122] on button "重 置" at bounding box center [504, 124] width 23 height 12
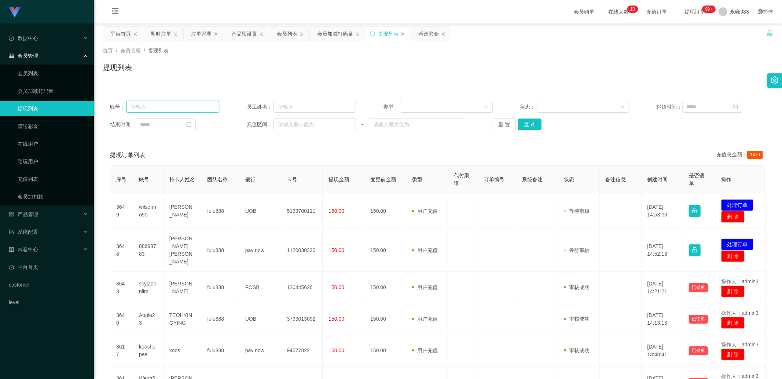
click at [158, 107] on input "text" at bounding box center [172, 107] width 93 height 12
paste input "wilsonho90"
type input "wilsonho90"
click at [524, 123] on button "查 询" at bounding box center [529, 124] width 23 height 12
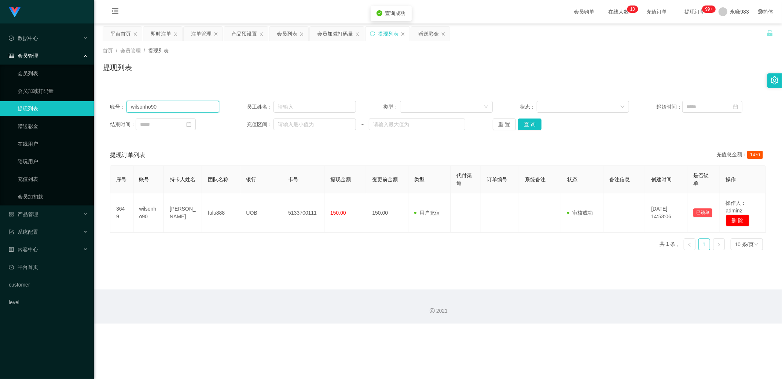
click at [172, 105] on input "wilsonho90" at bounding box center [172, 107] width 93 height 12
click at [505, 122] on button "重 置" at bounding box center [504, 124] width 23 height 12
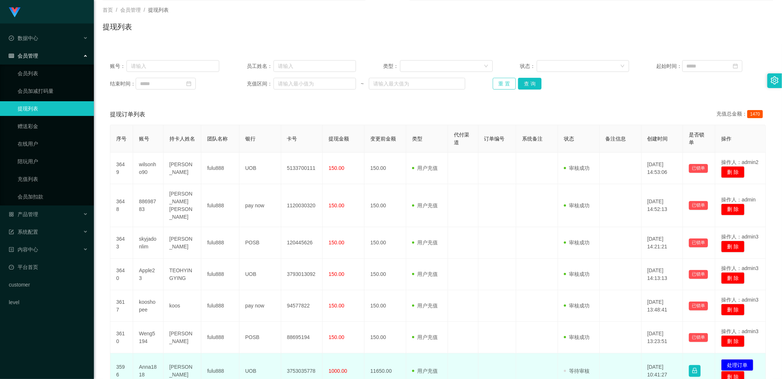
scroll to position [122, 0]
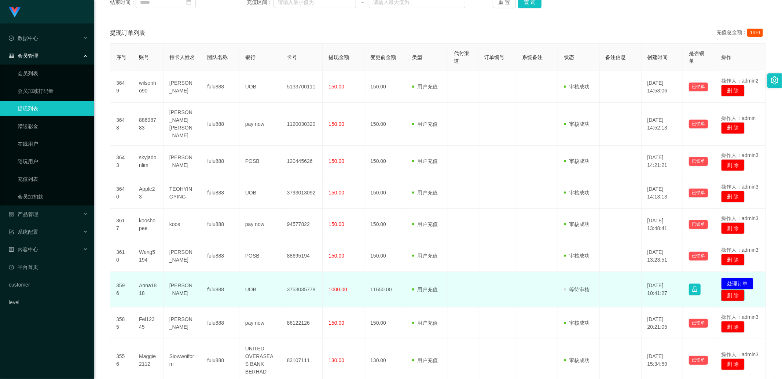
click at [524, 289] on button "删 除" at bounding box center [732, 295] width 23 height 12
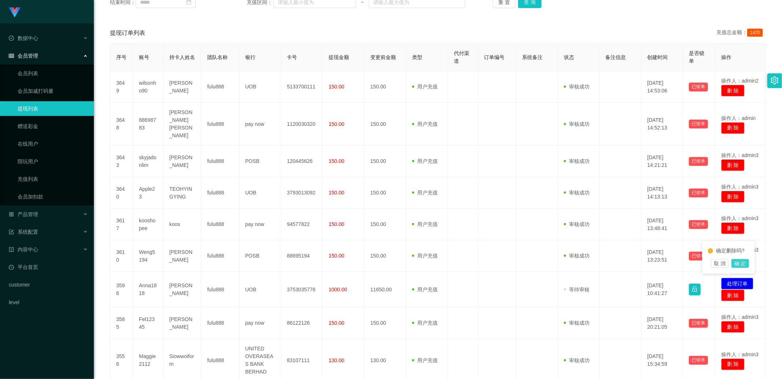
click at [524, 261] on button "确 定" at bounding box center [740, 263] width 18 height 9
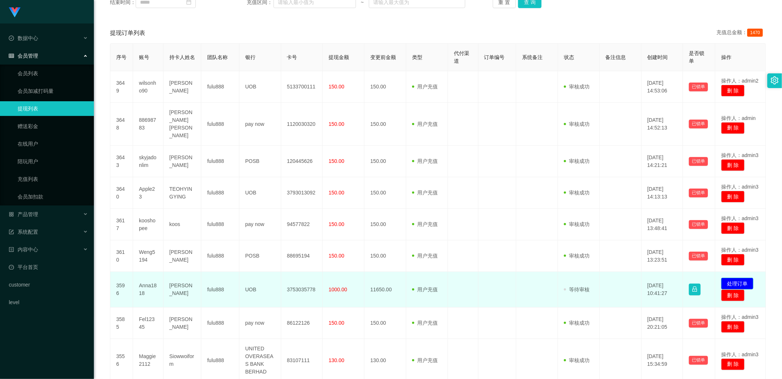
click at [524, 277] on button "处理订单" at bounding box center [737, 283] width 32 height 12
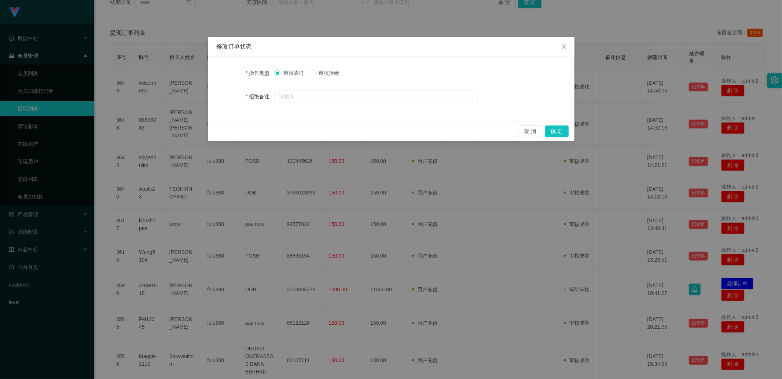
click at [331, 74] on span "审核拒绝" at bounding box center [329, 73] width 26 height 6
click at [524, 131] on button "确 定" at bounding box center [556, 131] width 23 height 12
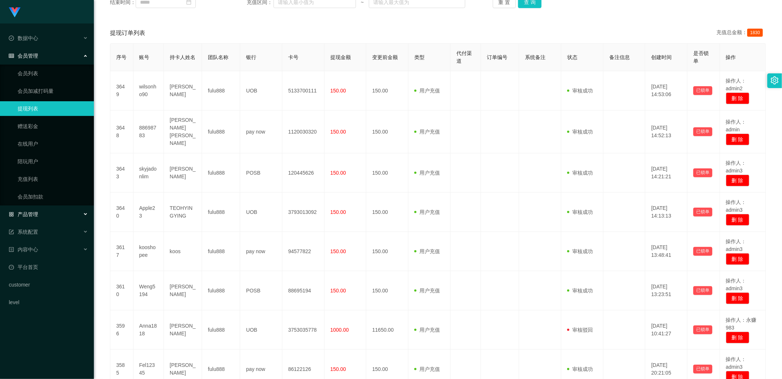
click at [35, 213] on span "产品管理" at bounding box center [23, 214] width 29 height 6
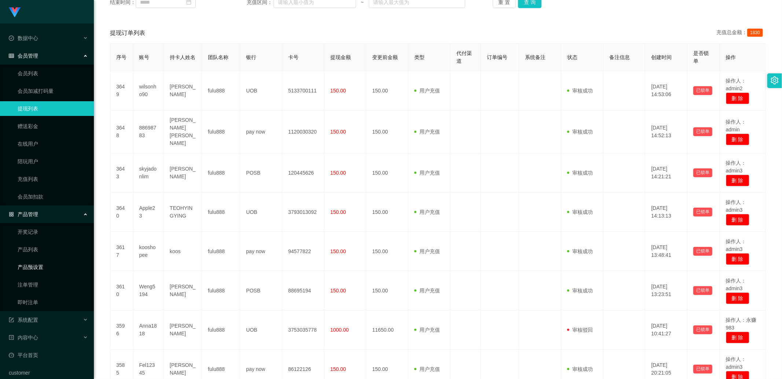
click at [37, 268] on link "产品预设置" at bounding box center [53, 266] width 70 height 15
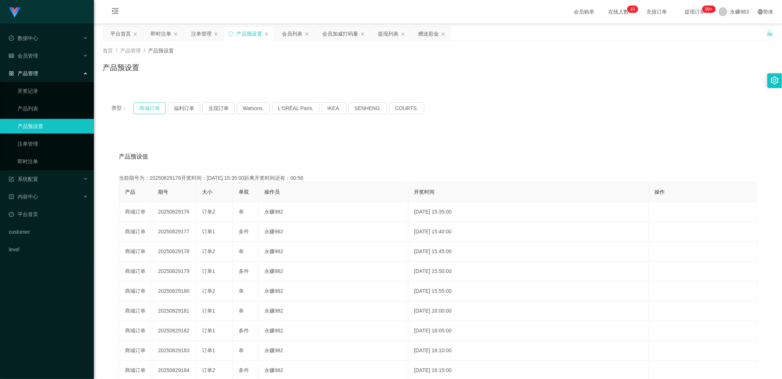
click at [149, 111] on button "商城订单" at bounding box center [149, 108] width 32 height 12
click at [156, 105] on button "商城订单" at bounding box center [149, 108] width 32 height 12
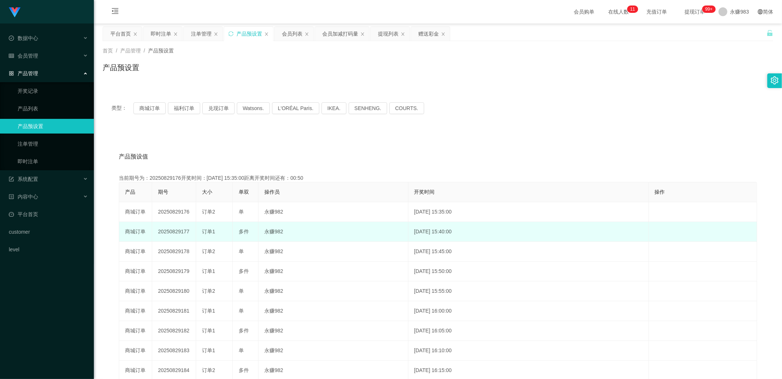
drag, startPoint x: 180, startPoint y: 230, endPoint x: 191, endPoint y: 232, distance: 10.8
click at [191, 232] on td "20250829177" at bounding box center [174, 232] width 44 height 20
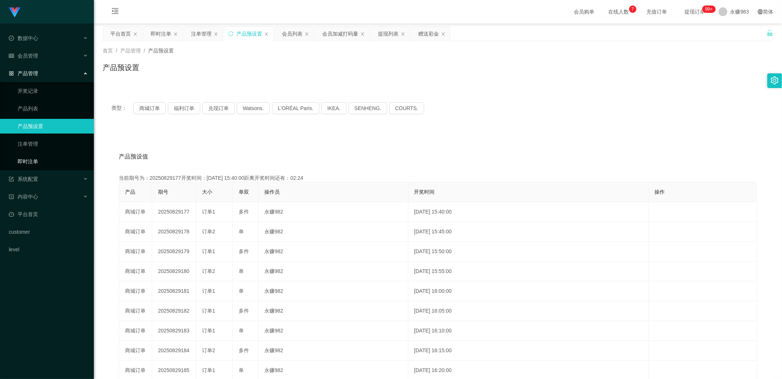
click at [30, 162] on link "即时注单" at bounding box center [53, 161] width 70 height 15
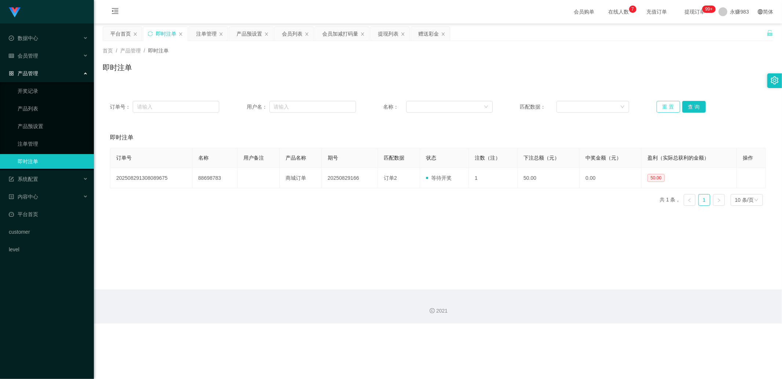
click at [524, 107] on button "重 置" at bounding box center [667, 107] width 23 height 12
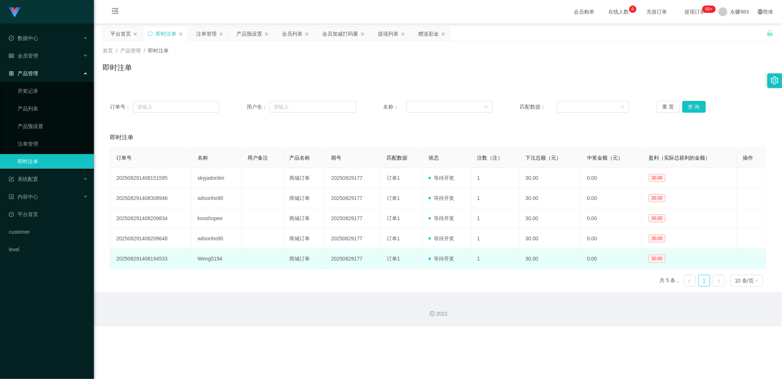
click at [216, 262] on td "Weng5194" at bounding box center [217, 258] width 50 height 20
click at [215, 258] on td "Weng5194" at bounding box center [217, 258] width 50 height 20
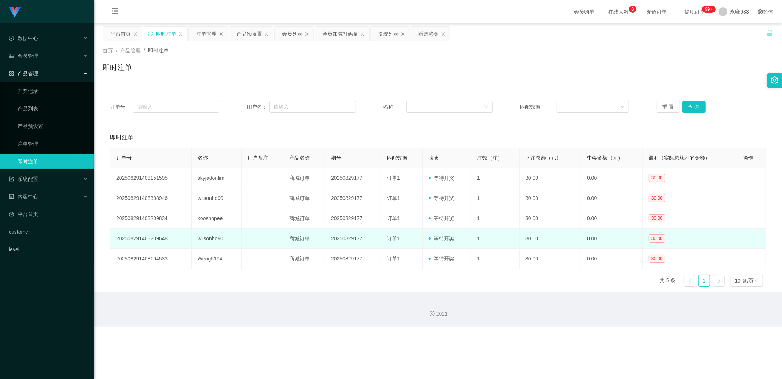
click at [213, 237] on td "wilsonho90" at bounding box center [217, 238] width 50 height 20
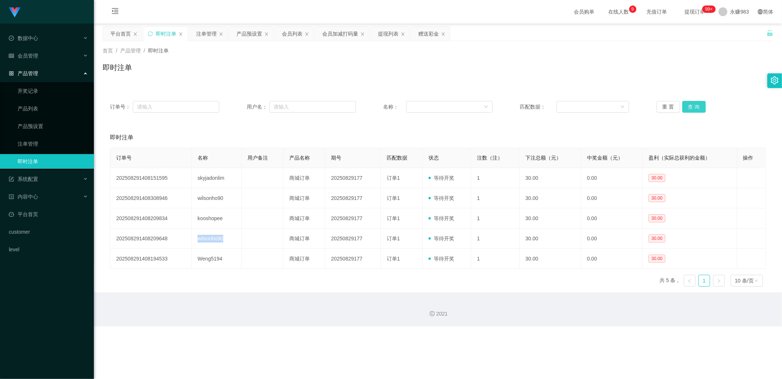
click at [524, 108] on button "查 询" at bounding box center [693, 107] width 23 height 12
click at [33, 124] on link "产品预设置" at bounding box center [53, 126] width 70 height 15
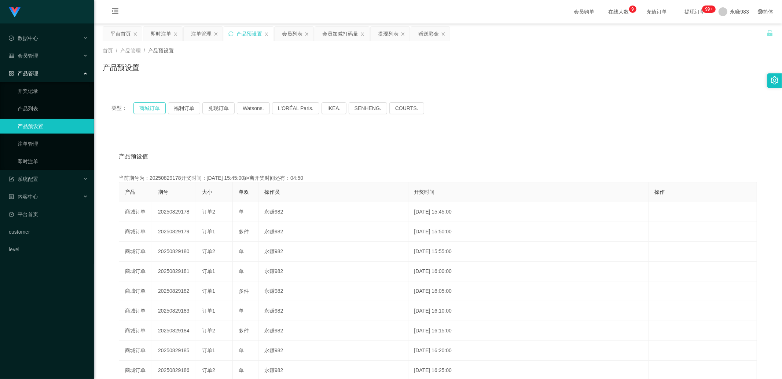
click at [145, 104] on button "商城订单" at bounding box center [149, 108] width 32 height 12
click at [147, 105] on button "商城订单" at bounding box center [149, 108] width 32 height 12
click at [59, 156] on link "即时注单" at bounding box center [53, 161] width 70 height 15
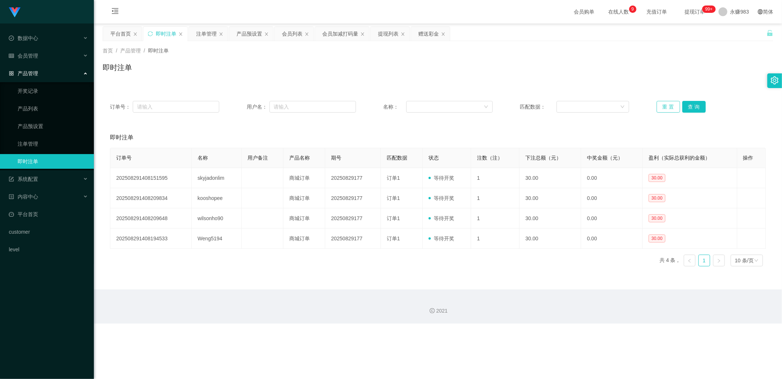
click at [524, 106] on button "重 置" at bounding box center [667, 107] width 23 height 12
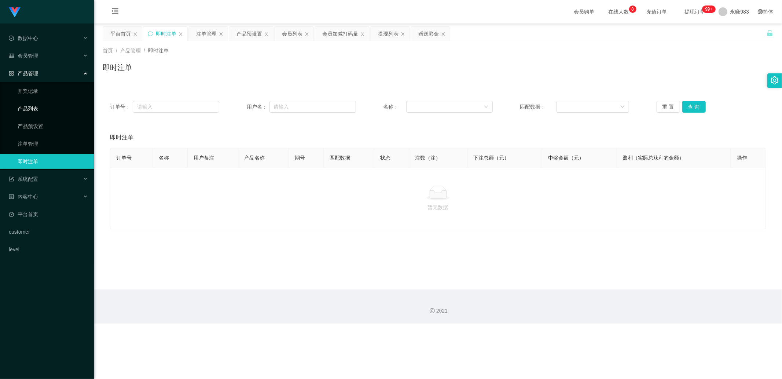
click at [42, 113] on link "产品列表" at bounding box center [53, 108] width 70 height 15
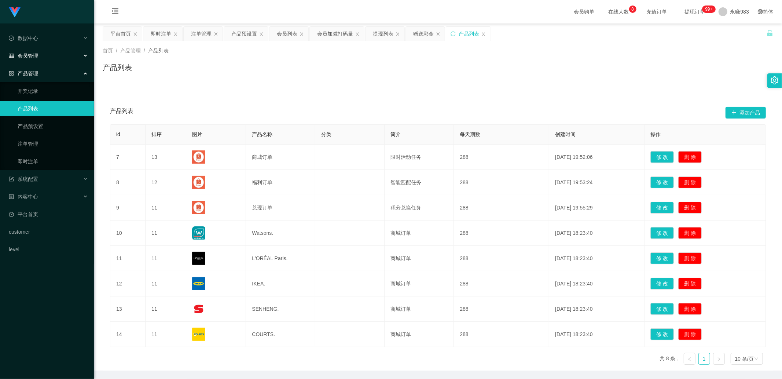
drag, startPoint x: 29, startPoint y: 56, endPoint x: 34, endPoint y: 65, distance: 10.3
click at [29, 55] on span "会员管理" at bounding box center [23, 56] width 29 height 6
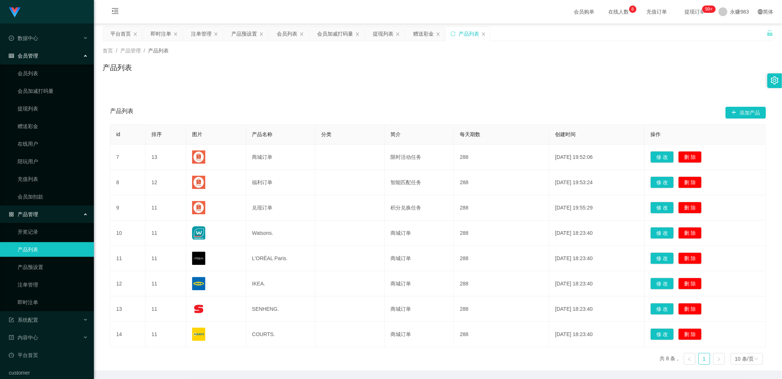
click at [35, 99] on ul "会员列表 会员加减打码量 提现列表 赠送彩金 在线用户 陪玩用户 充值列表 会员加扣款" at bounding box center [47, 134] width 94 height 141
click at [34, 107] on link "提现列表" at bounding box center [53, 108] width 70 height 15
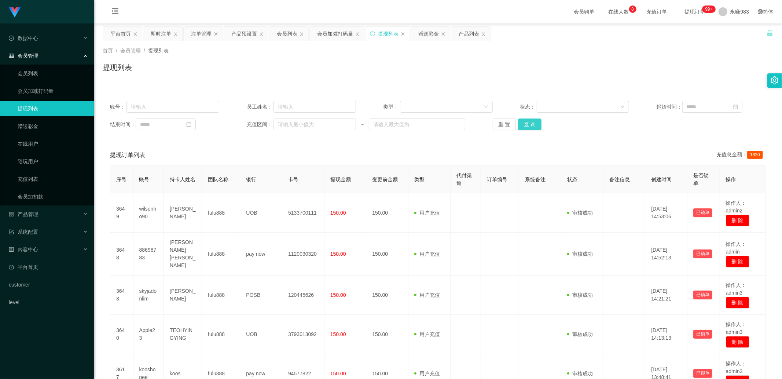
click at [524, 123] on button "查 询" at bounding box center [529, 124] width 23 height 12
click at [522, 123] on button "查 询" at bounding box center [529, 124] width 23 height 12
click at [38, 71] on link "会员列表" at bounding box center [53, 73] width 70 height 15
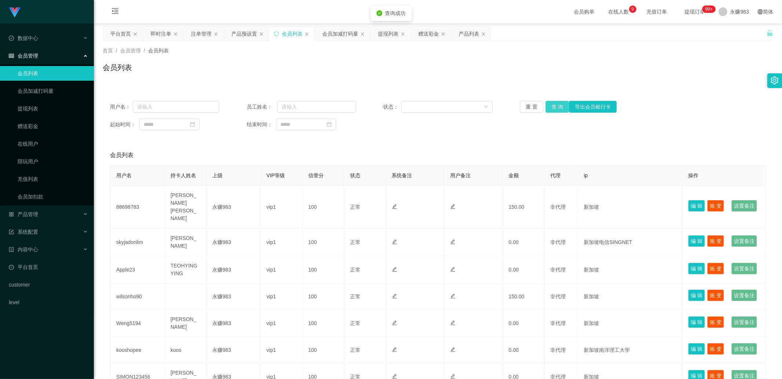
click at [524, 104] on button "查 询" at bounding box center [556, 107] width 23 height 12
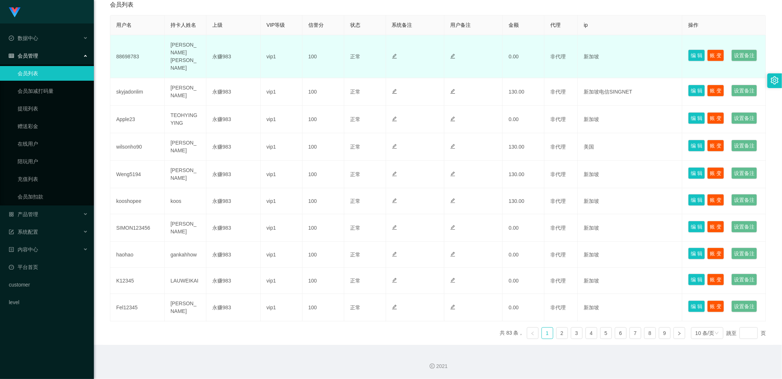
scroll to position [41, 0]
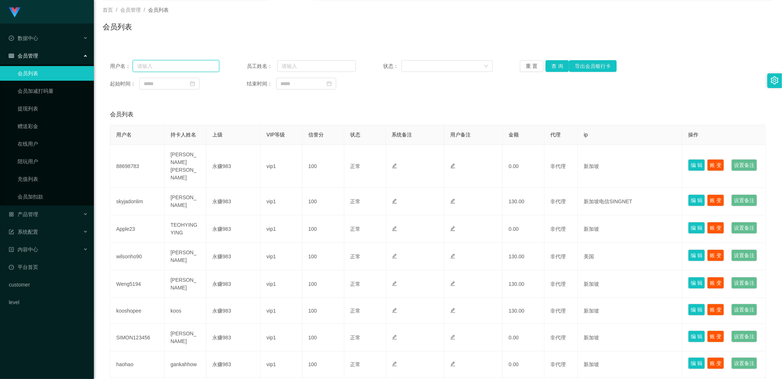
click at [180, 71] on input "text" at bounding box center [176, 66] width 86 height 12
paste input "wilsonho90"
type input "wilsonho90"
click at [524, 64] on button "查 询" at bounding box center [556, 66] width 23 height 12
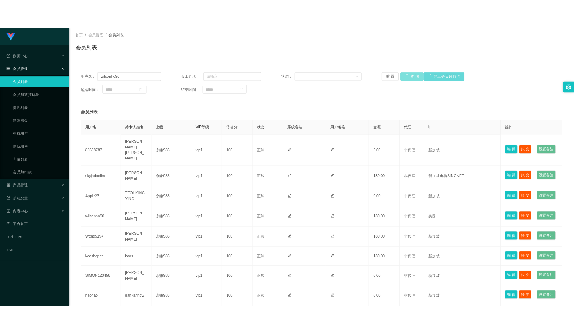
scroll to position [0, 0]
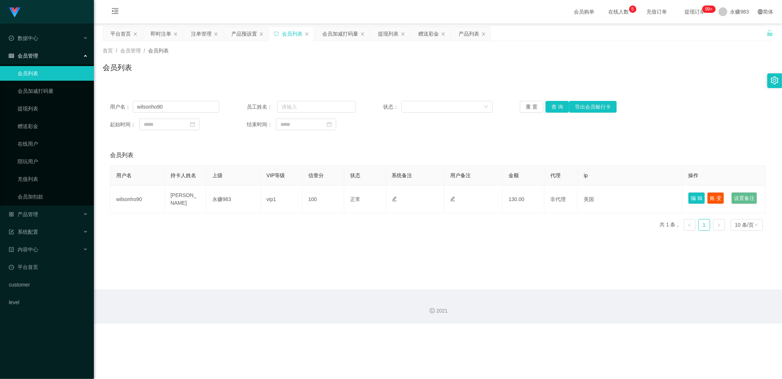
click at [37, 204] on ul "会员列表 会员加减打码量 提现列表 赠送彩金 在线用户 陪玩用户 充值列表 会员加扣款" at bounding box center [47, 134] width 94 height 141
click at [35, 219] on div "产品管理" at bounding box center [47, 214] width 94 height 15
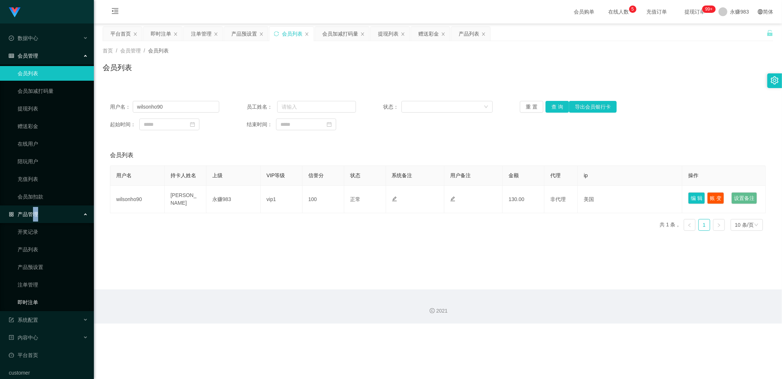
click at [37, 299] on link "即时注单" at bounding box center [53, 302] width 70 height 15
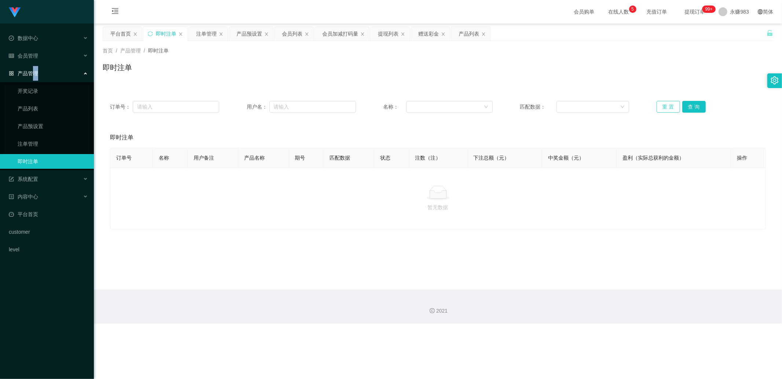
click at [524, 103] on button "重 置" at bounding box center [667, 107] width 23 height 12
click at [43, 181] on div "系统配置" at bounding box center [47, 178] width 94 height 15
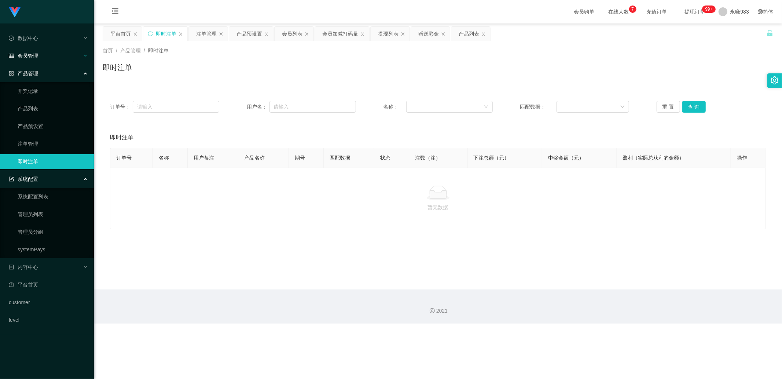
click at [34, 56] on span "会员管理" at bounding box center [23, 56] width 29 height 6
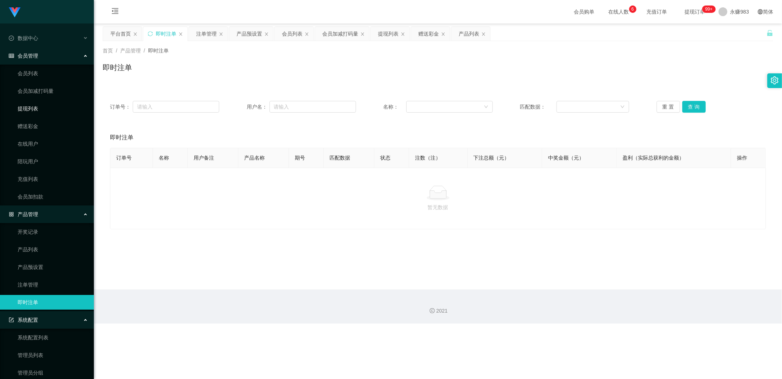
click at [31, 105] on link "提现列表" at bounding box center [53, 108] width 70 height 15
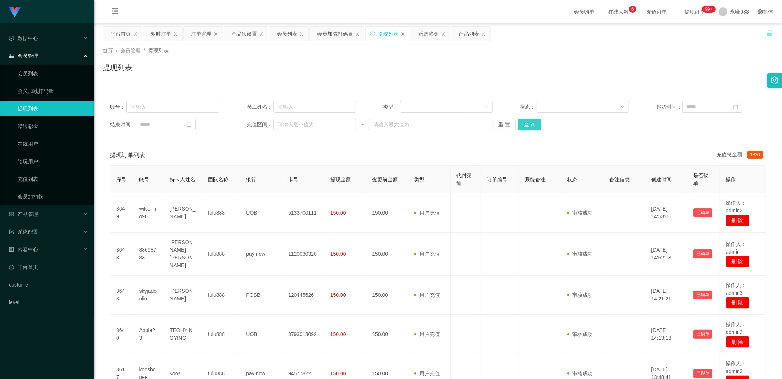
click at [524, 122] on button "查 询" at bounding box center [529, 124] width 23 height 12
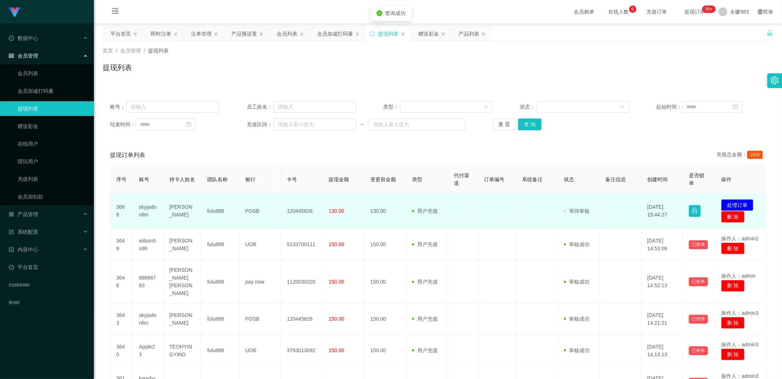
click at [147, 210] on td "skyjadonlim" at bounding box center [148, 211] width 30 height 36
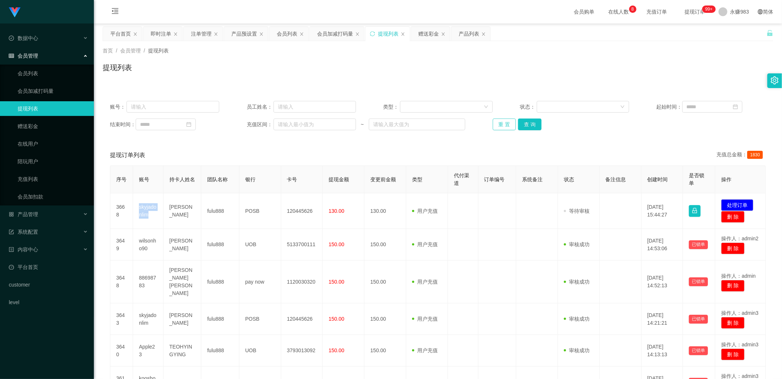
click at [501, 122] on button "重 置" at bounding box center [504, 124] width 23 height 12
click at [503, 126] on button "重 置" at bounding box center [504, 124] width 23 height 12
click at [503, 126] on div "重 置 查 询" at bounding box center [547, 124] width 109 height 12
click at [524, 126] on button "查 询" at bounding box center [529, 124] width 23 height 12
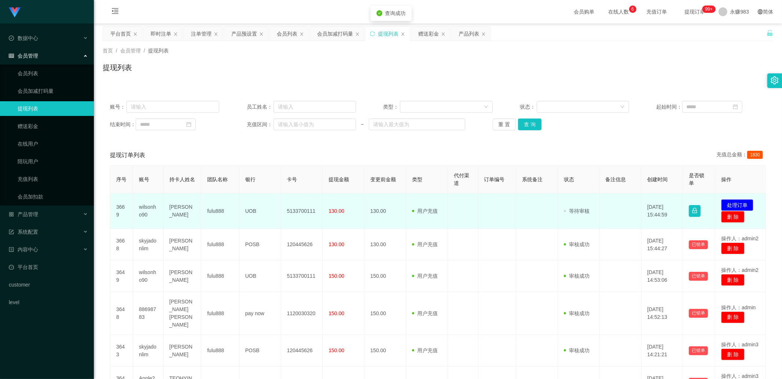
click at [141, 206] on td "wilsonho90" at bounding box center [148, 211] width 30 height 36
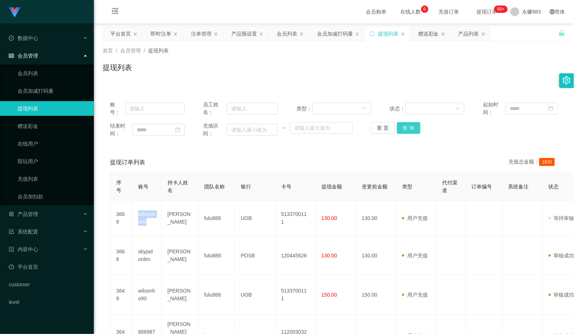
click at [401, 123] on button "查 询" at bounding box center [408, 128] width 23 height 12
click at [405, 128] on button "查 询" at bounding box center [408, 128] width 23 height 12
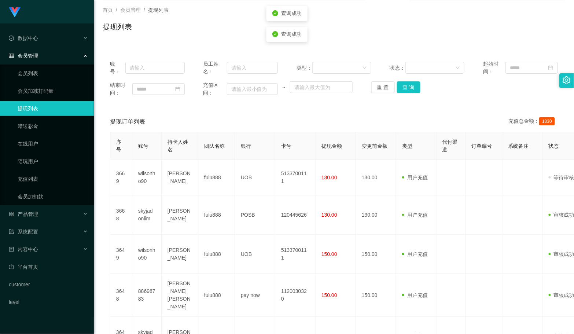
click at [383, 95] on div "结束时间： 充值区间： ~ 重 置 查 询" at bounding box center [334, 88] width 448 height 15
click at [382, 89] on button "重 置" at bounding box center [382, 87] width 23 height 12
click at [380, 86] on button "重 置" at bounding box center [382, 87] width 23 height 12
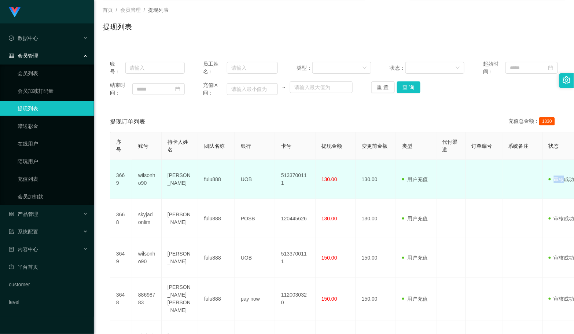
drag, startPoint x: 477, startPoint y: 193, endPoint x: 553, endPoint y: 180, distance: 76.6
click at [524, 197] on tr "3669 wilsonho90 [PERSON_NAME] ho teck hwa fulu888 UOB 5133700111 130.00 130.00 …" at bounding box center [424, 179] width 628 height 39
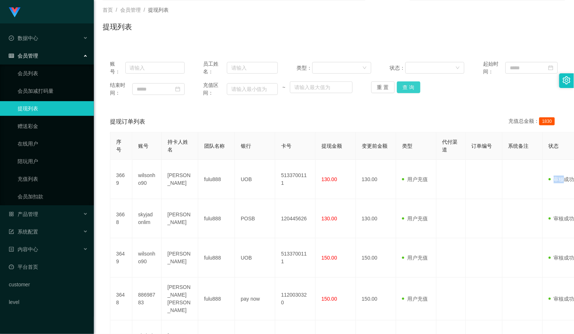
click at [406, 89] on button "查 询" at bounding box center [408, 87] width 23 height 12
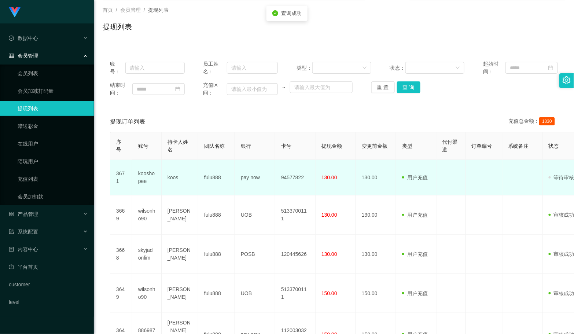
click at [145, 178] on td "kooshopee" at bounding box center [146, 178] width 29 height 36
click at [145, 177] on td "kooshopee" at bounding box center [146, 178] width 29 height 36
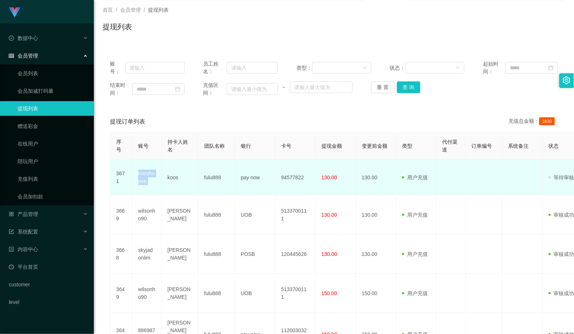
click at [147, 177] on td "kooshopee" at bounding box center [146, 178] width 29 height 36
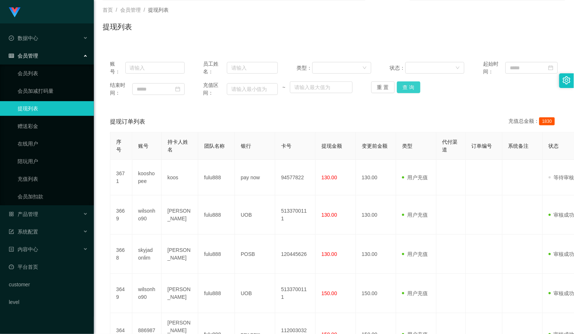
click at [418, 86] on div "重 置 查 询" at bounding box center [408, 87] width 75 height 12
click at [413, 87] on button "查 询" at bounding box center [408, 87] width 23 height 12
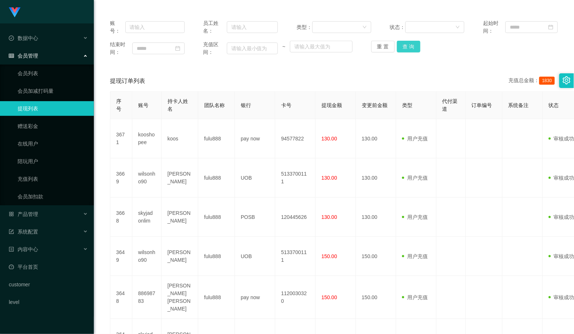
scroll to position [0, 0]
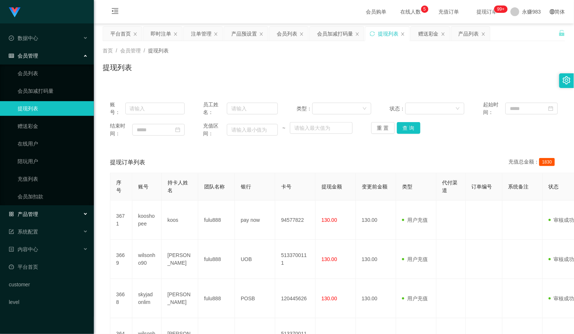
click at [43, 213] on div "产品管理" at bounding box center [47, 214] width 94 height 15
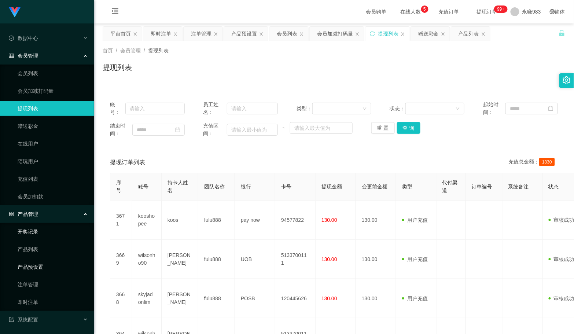
scroll to position [41, 0]
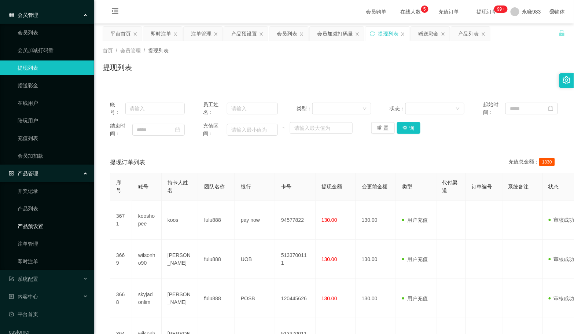
click at [48, 229] on link "产品预设置" at bounding box center [53, 226] width 70 height 15
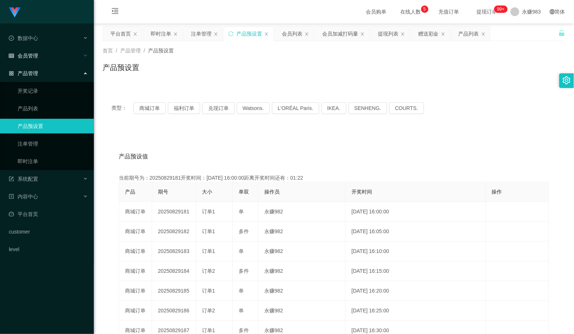
click at [29, 56] on span "会员管理" at bounding box center [23, 56] width 29 height 6
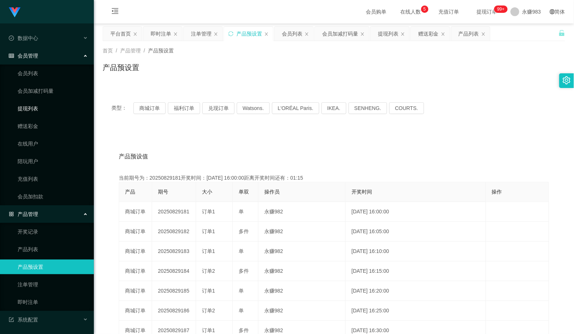
click at [30, 108] on link "提现列表" at bounding box center [53, 108] width 70 height 15
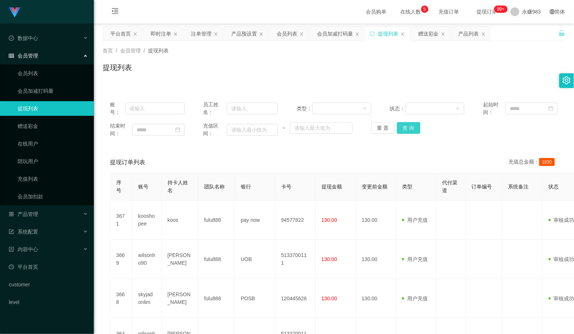
click at [400, 122] on button "查 询" at bounding box center [408, 128] width 23 height 12
click at [401, 127] on button "查 询" at bounding box center [408, 128] width 23 height 12
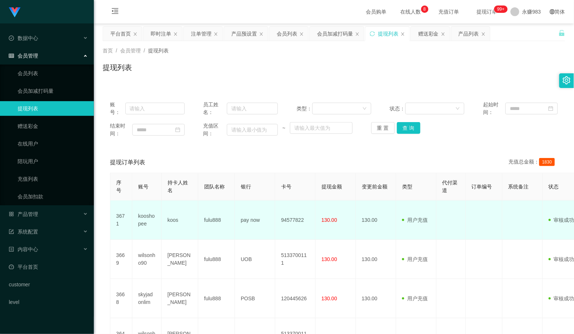
click at [349, 210] on td "130.00" at bounding box center [336, 219] width 40 height 39
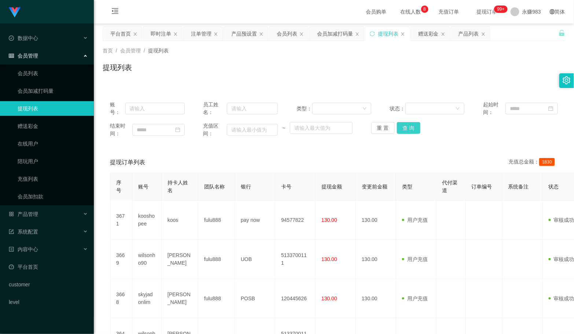
click at [398, 127] on button "查 询" at bounding box center [408, 128] width 23 height 12
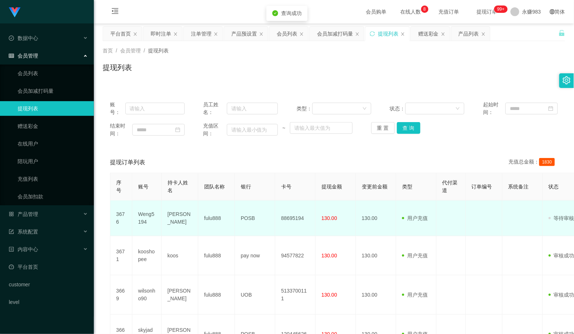
click at [147, 217] on td "Weng5194" at bounding box center [146, 218] width 29 height 36
